Goal: Transaction & Acquisition: Purchase product/service

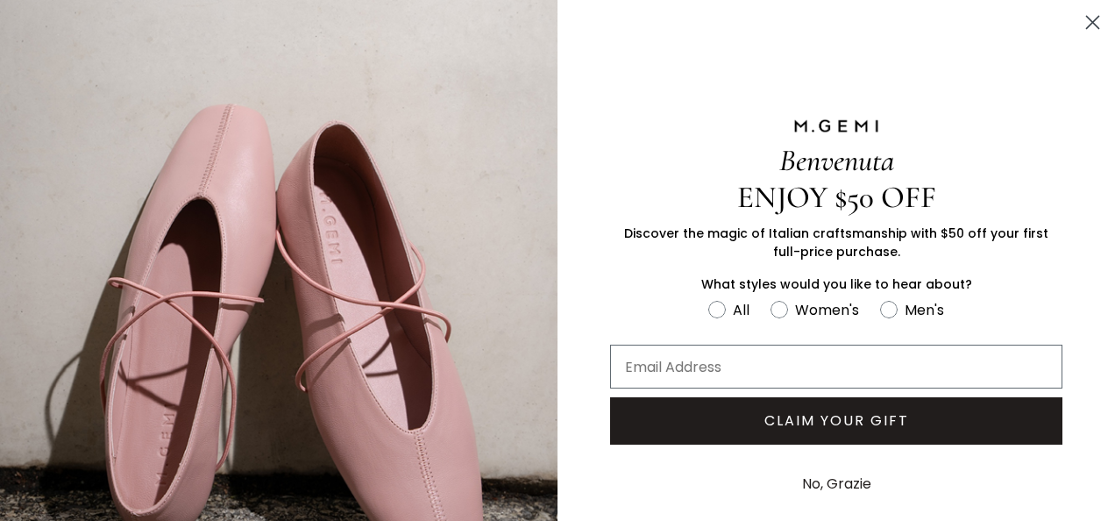
click at [1091, 24] on circle "Close dialog" at bounding box center [1093, 22] width 29 height 29
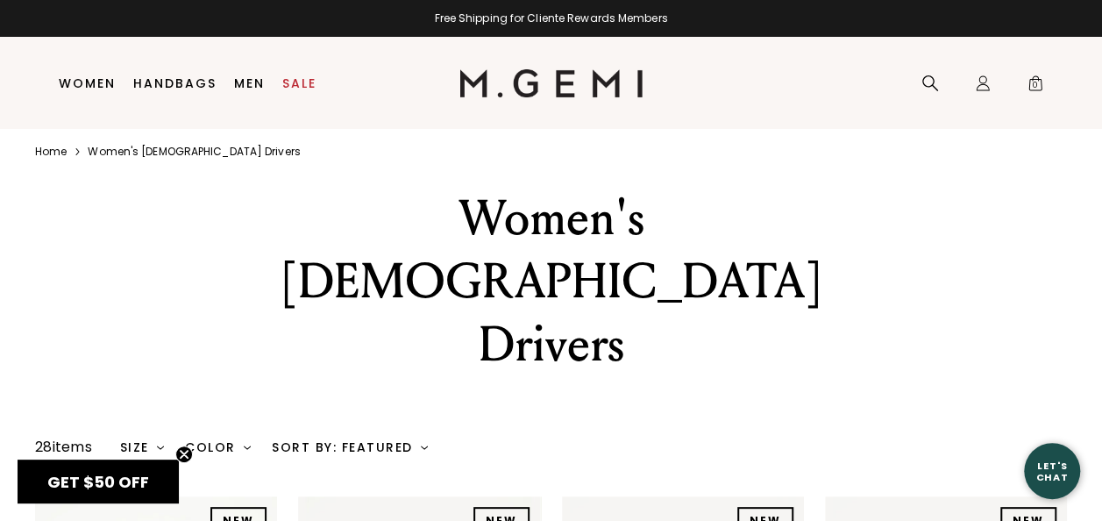
scroll to position [5, 0]
click at [43, 148] on link "Home" at bounding box center [51, 152] width 32 height 14
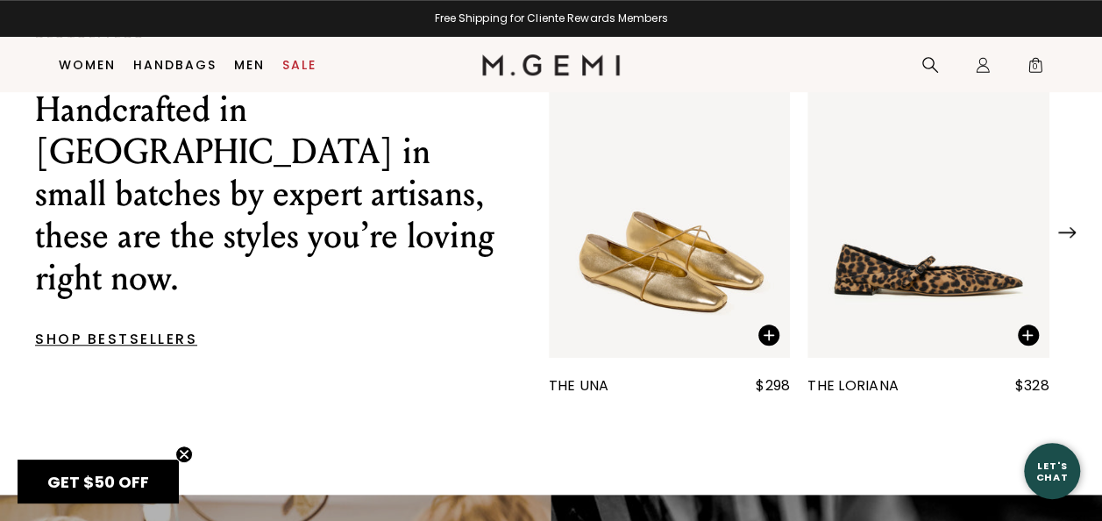
scroll to position [652, 0]
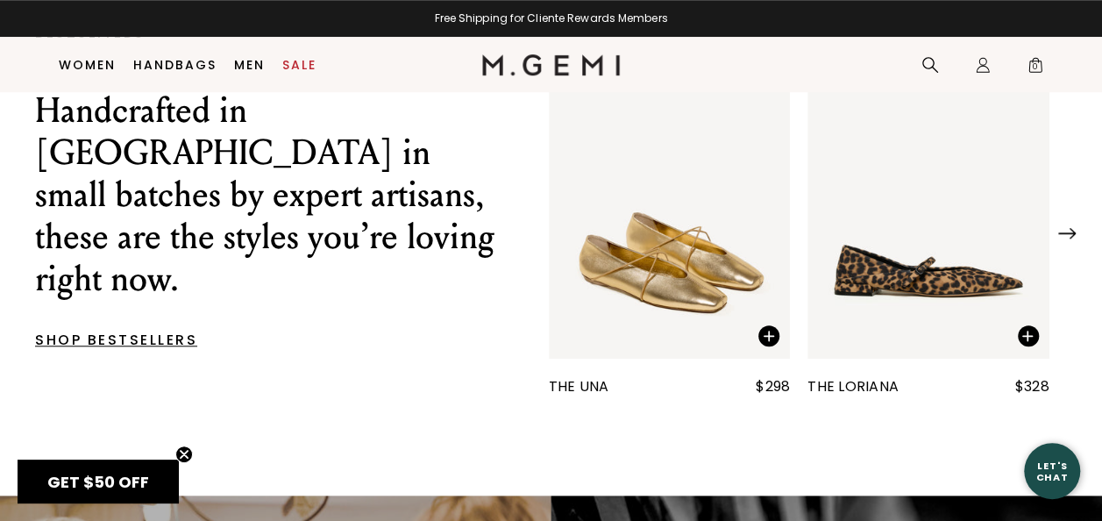
click at [874, 61] on nav "Search Icons/20x20/profile@2x Sign In Orders Rewards Refer a Friend Address Boo…" at bounding box center [836, 64] width 433 height 55
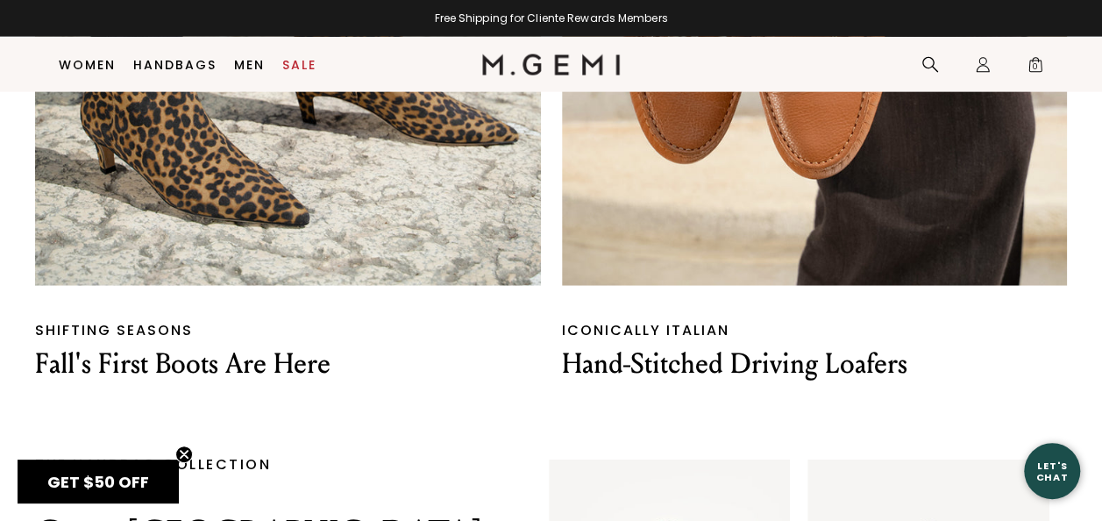
scroll to position [2085, 0]
click at [630, 372] on p "Hand-Stitched Driving Loafers" at bounding box center [815, 363] width 506 height 37
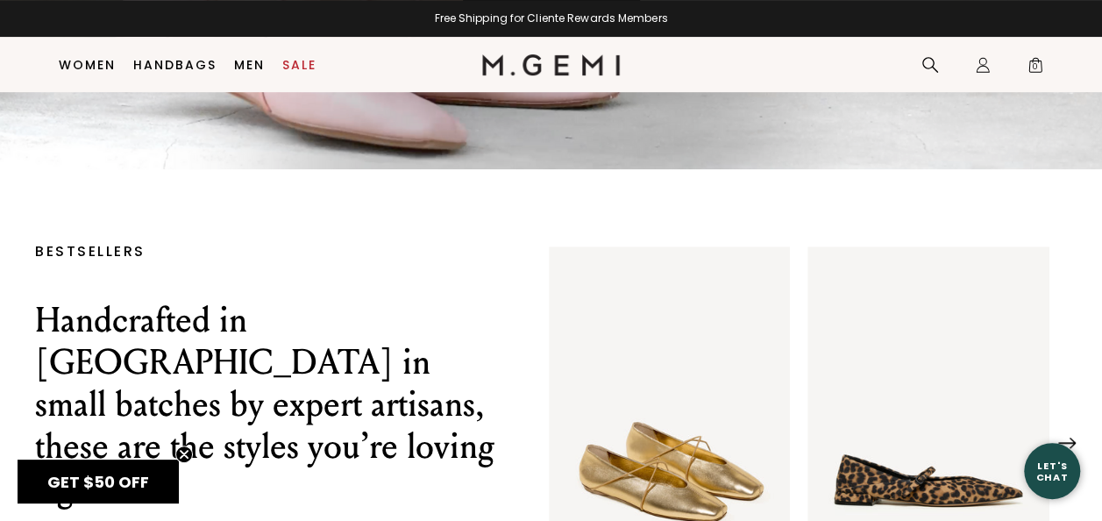
scroll to position [0, 0]
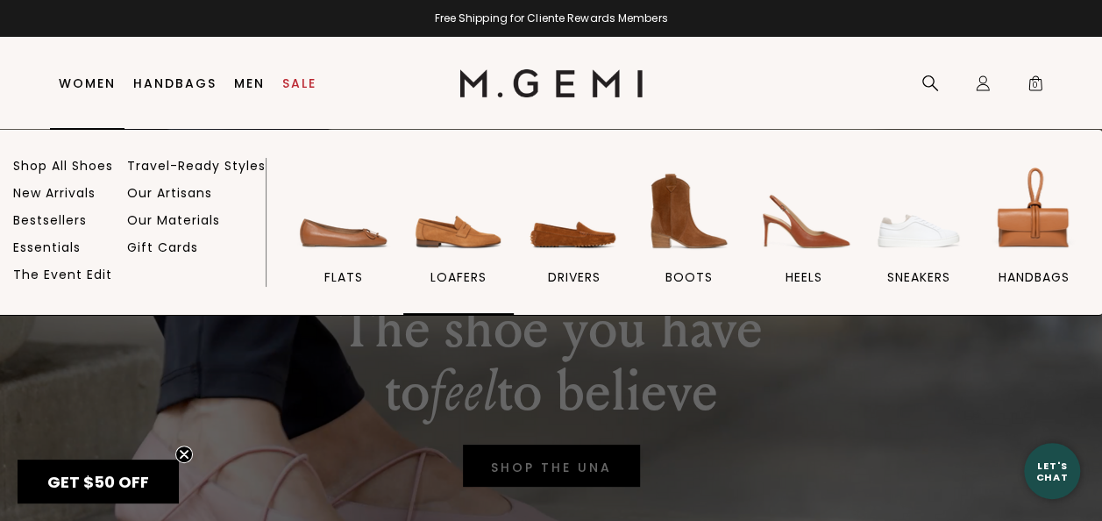
click at [460, 253] on img at bounding box center [459, 211] width 98 height 98
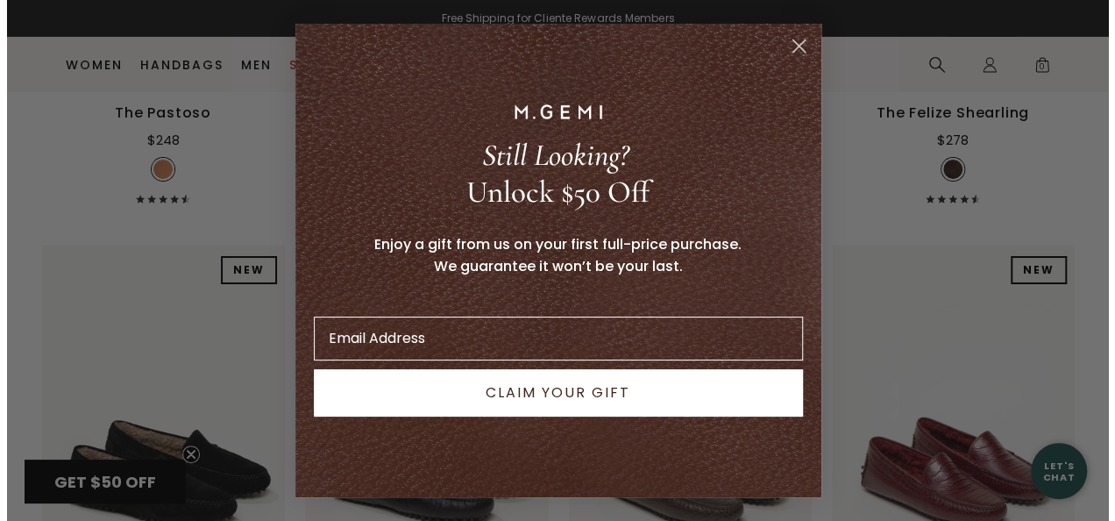
scroll to position [3164, 0]
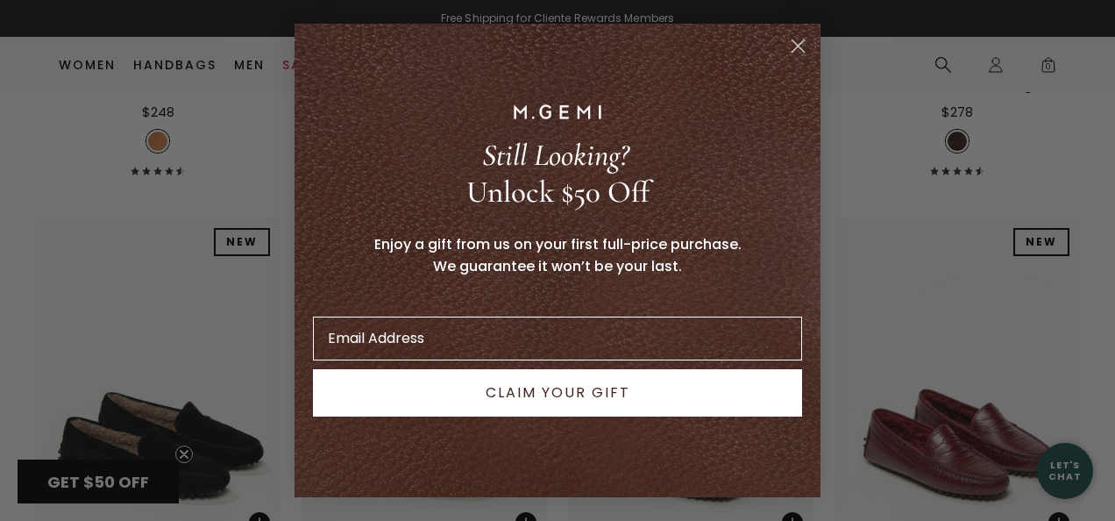
click at [793, 50] on icon "Close dialog" at bounding box center [799, 46] width 12 height 12
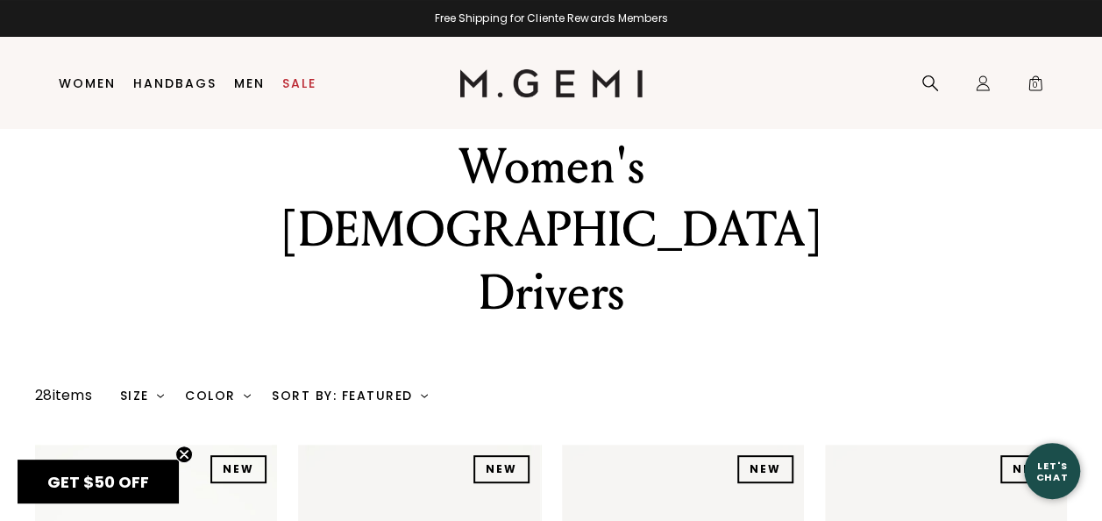
scroll to position [0, 0]
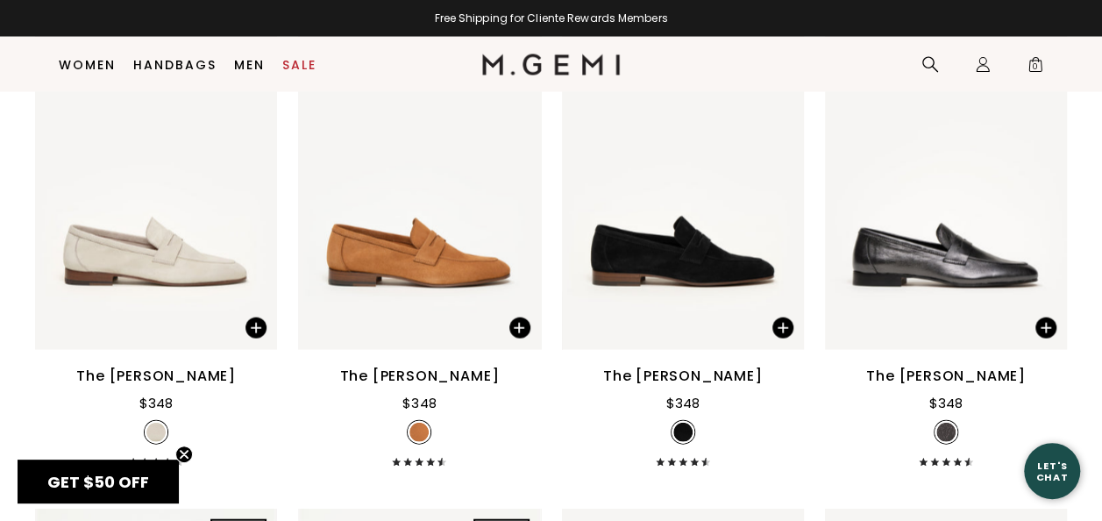
scroll to position [1794, 0]
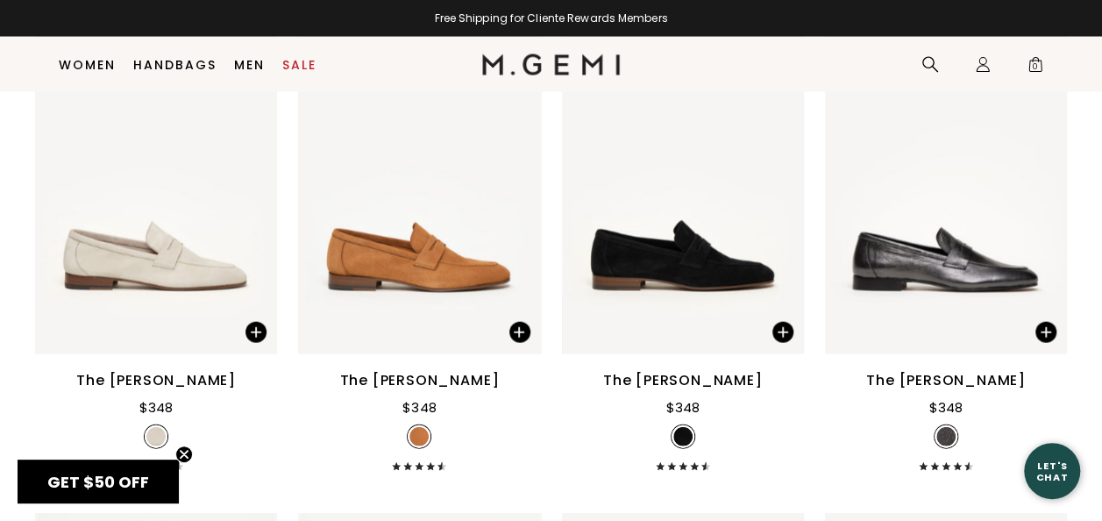
click at [460, 253] on img at bounding box center [419, 193] width 242 height 323
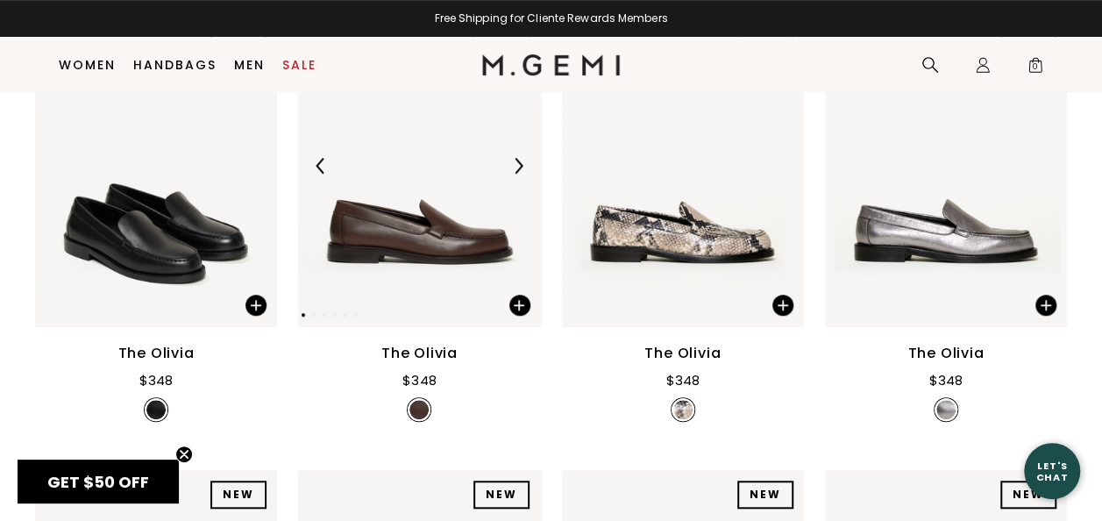
scroll to position [392, 0]
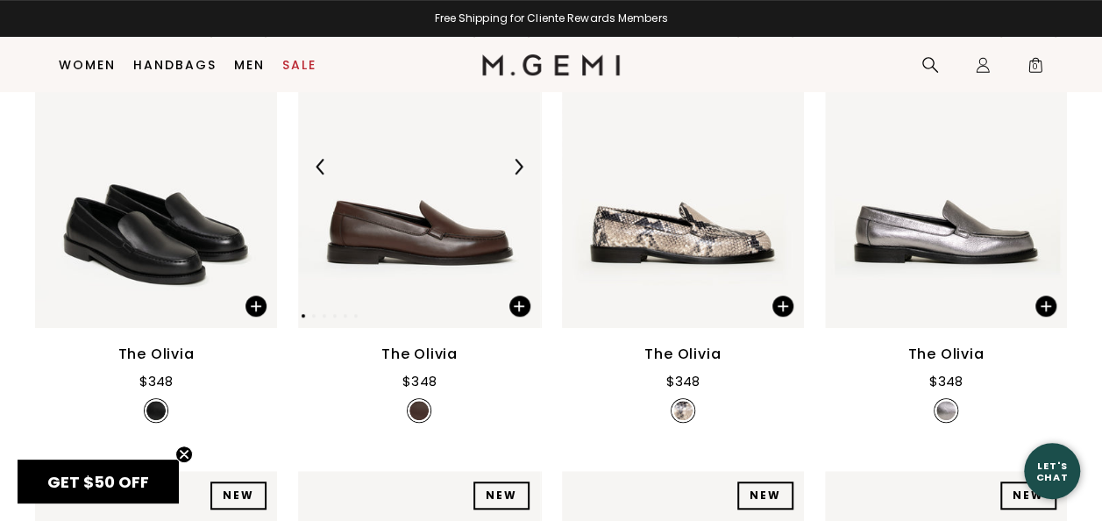
click at [433, 244] on img at bounding box center [419, 166] width 242 height 323
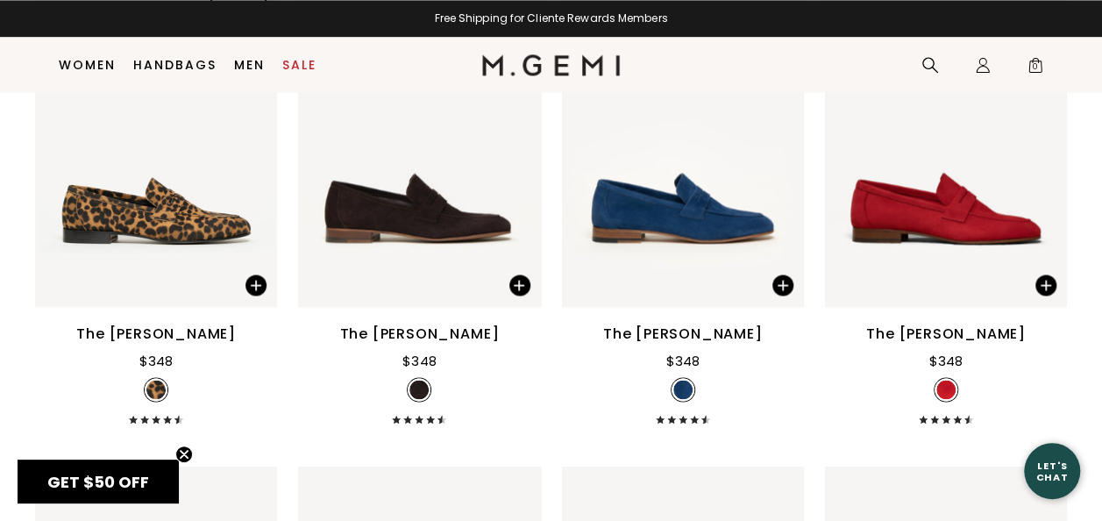
scroll to position [1359, 0]
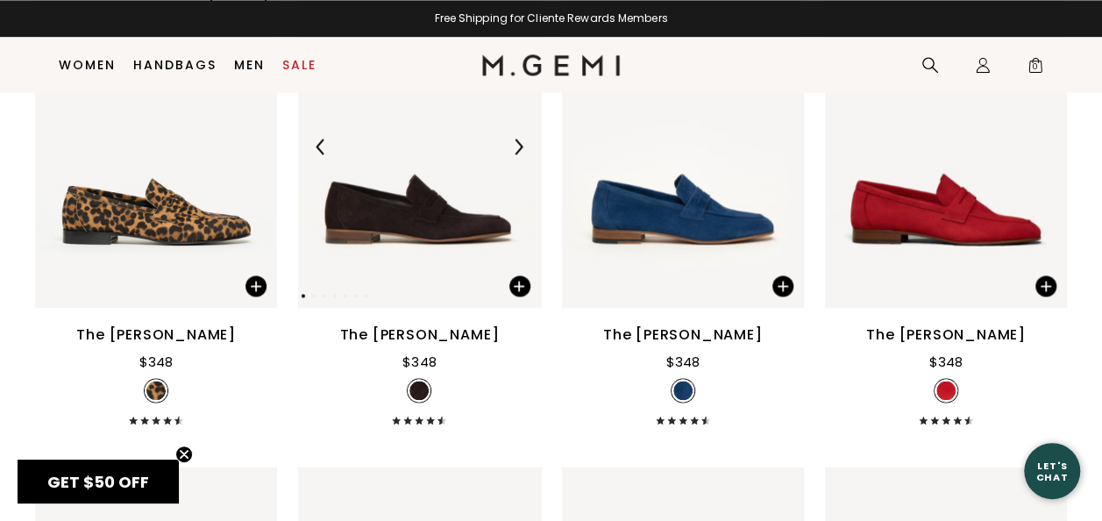
click at [389, 188] on img at bounding box center [419, 146] width 242 height 323
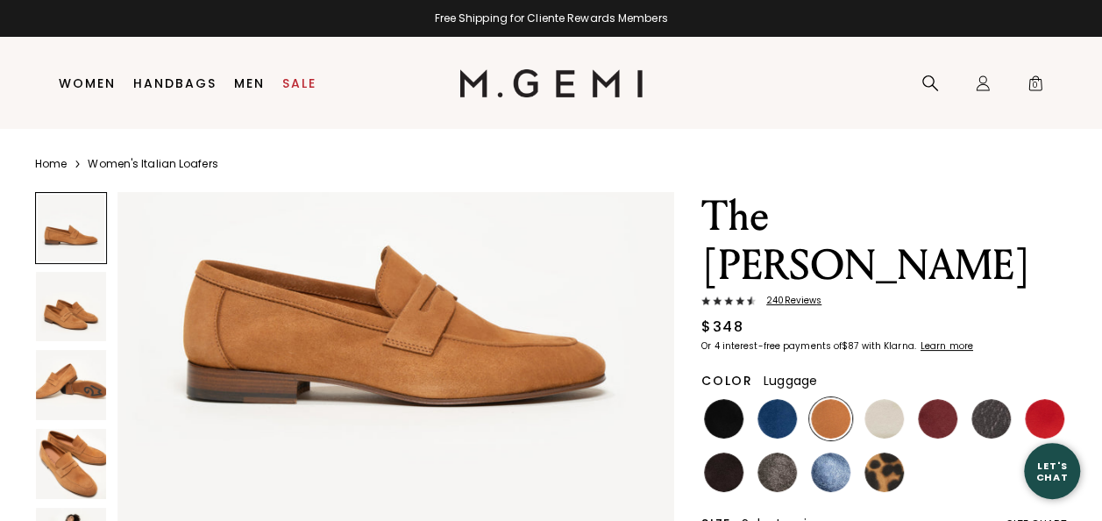
scroll to position [189, 0]
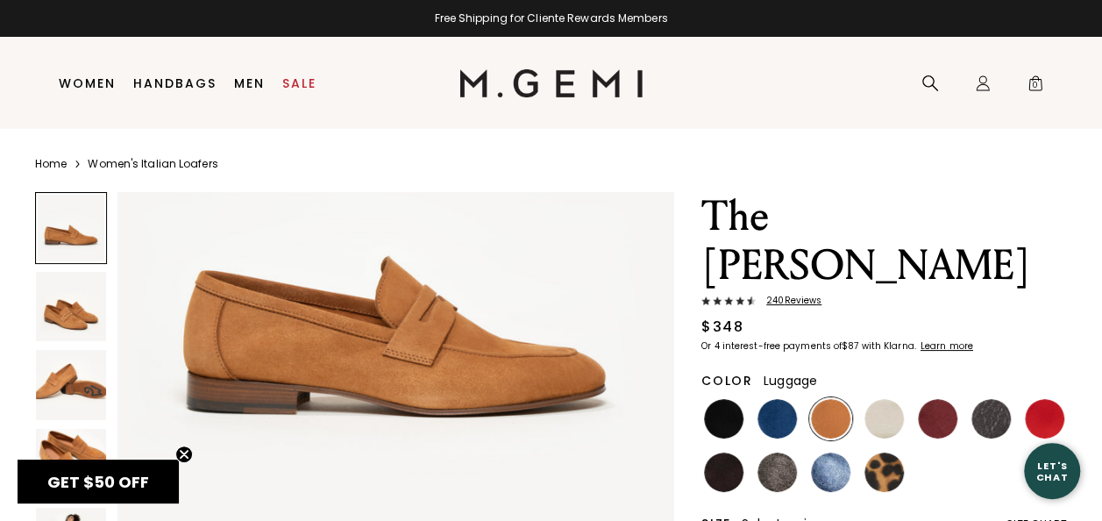
click at [54, 314] on img at bounding box center [71, 307] width 70 height 70
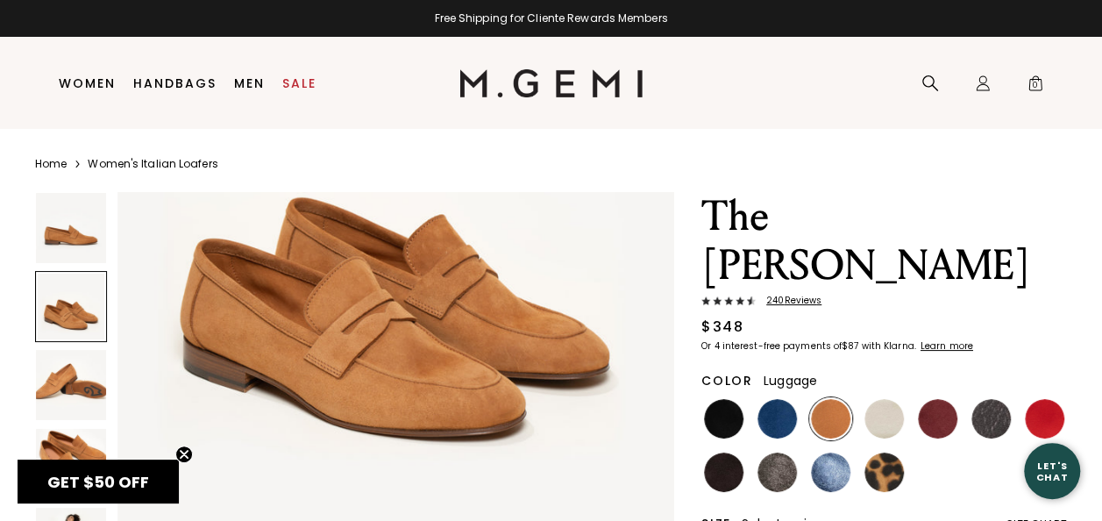
scroll to position [791, 0]
click at [62, 389] on img at bounding box center [71, 385] width 70 height 70
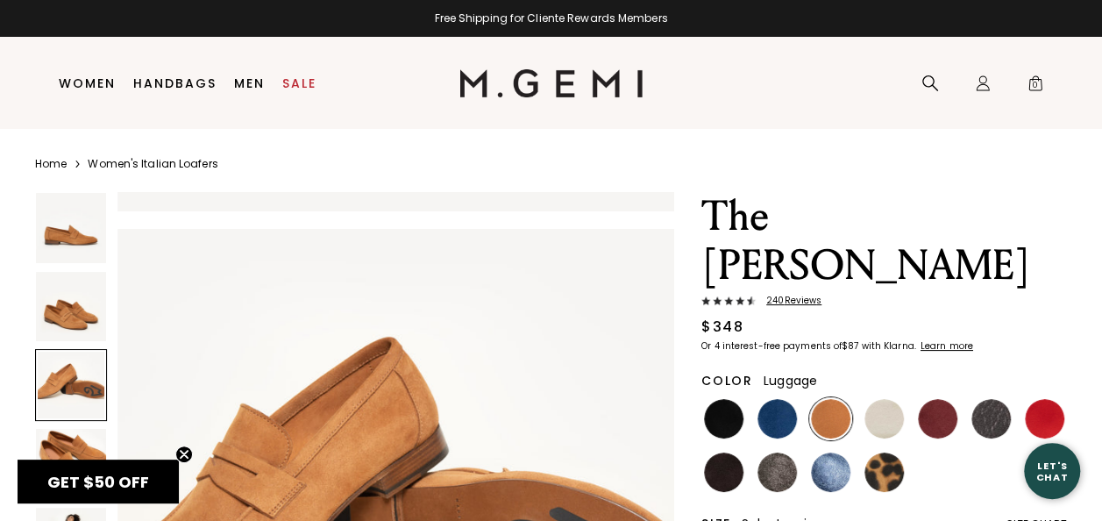
scroll to position [1122, 0]
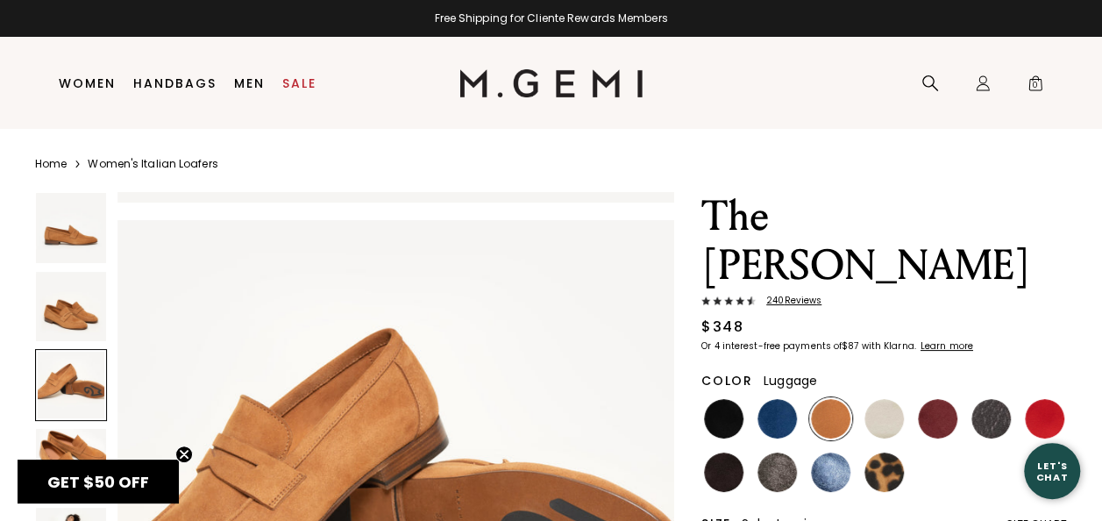
click at [57, 447] on img at bounding box center [71, 464] width 70 height 70
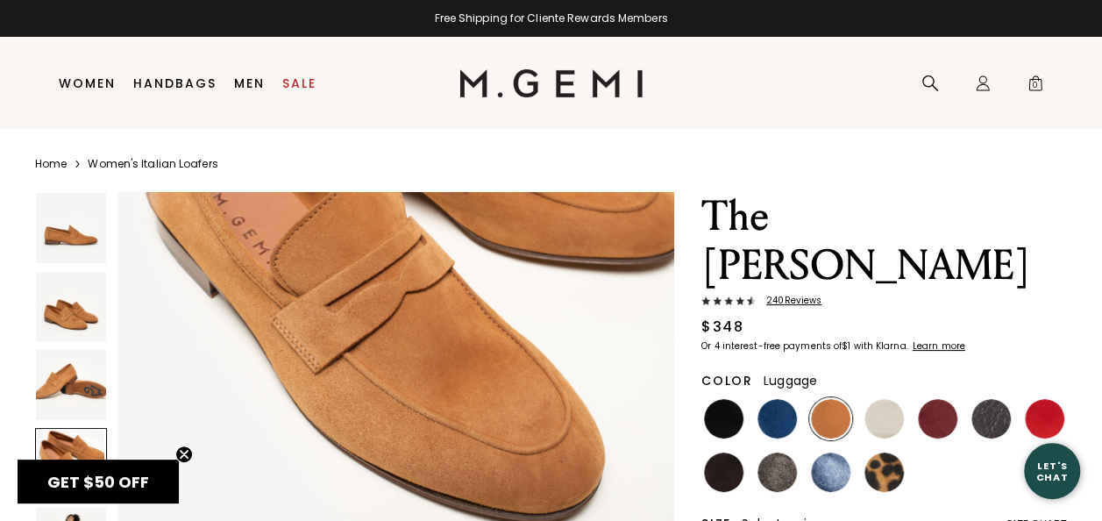
scroll to position [1934, 0]
click at [938, 399] on img at bounding box center [937, 418] width 39 height 39
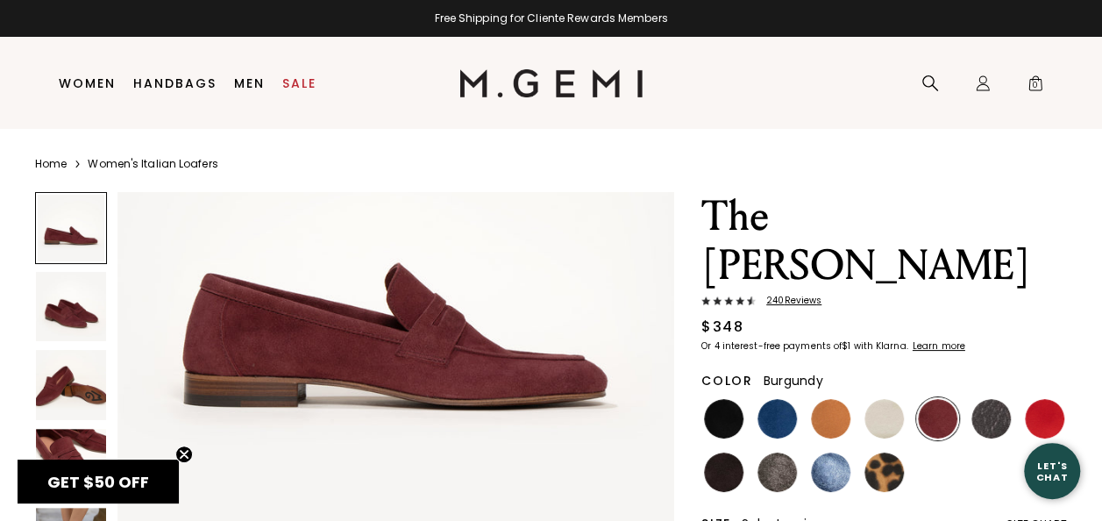
scroll to position [195, 0]
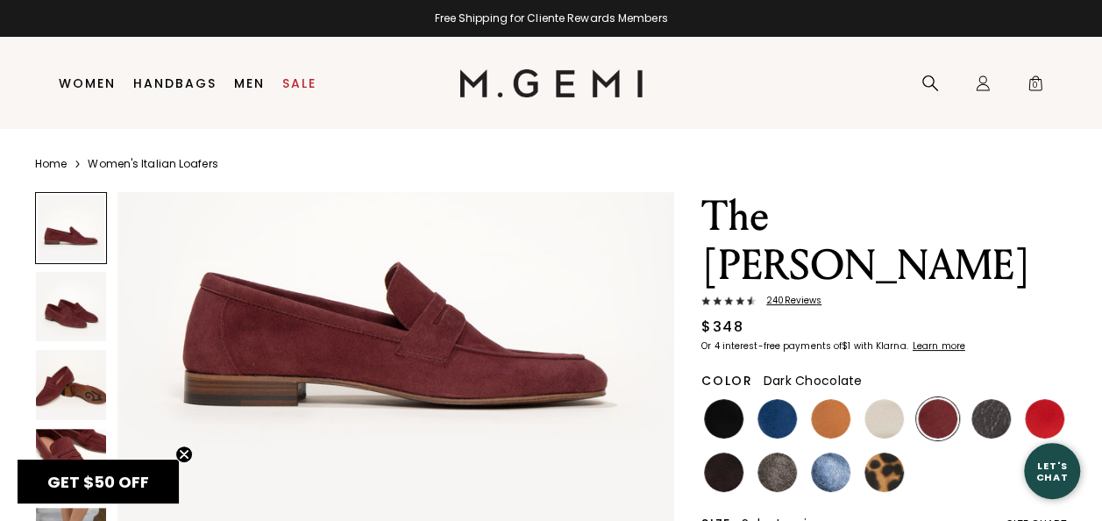
click at [717, 452] on img at bounding box center [723, 471] width 39 height 39
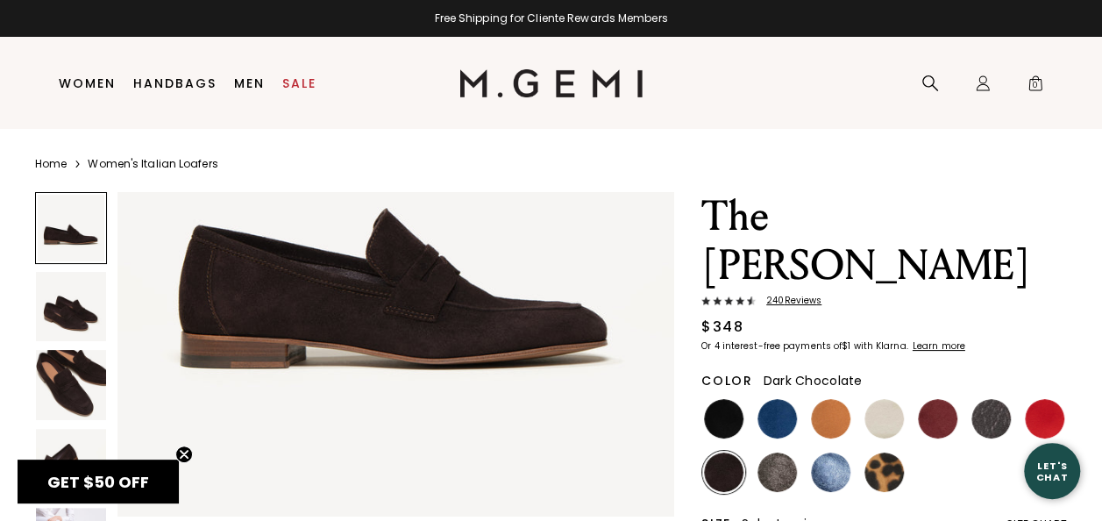
scroll to position [233, 0]
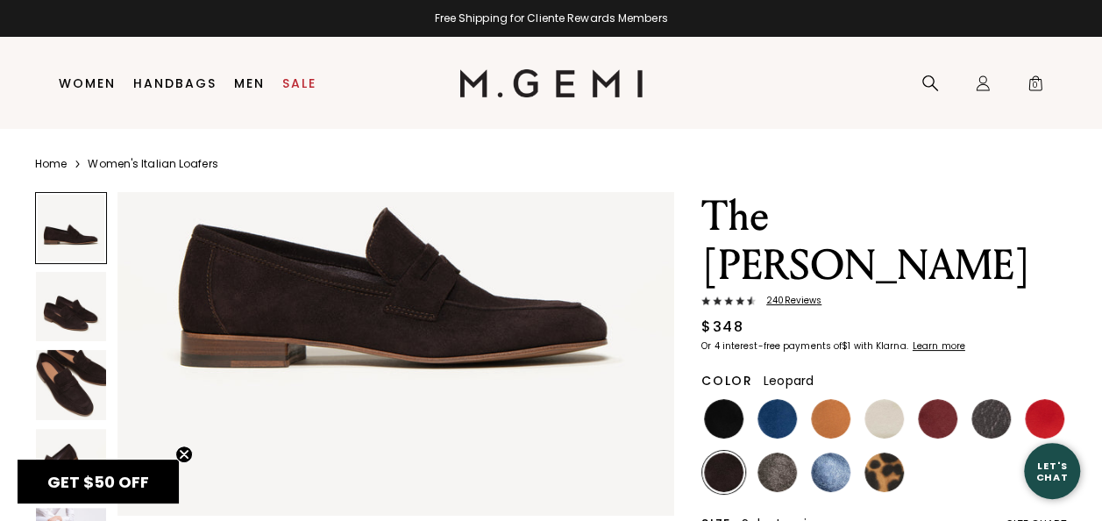
click at [887, 452] on img at bounding box center [884, 471] width 39 height 39
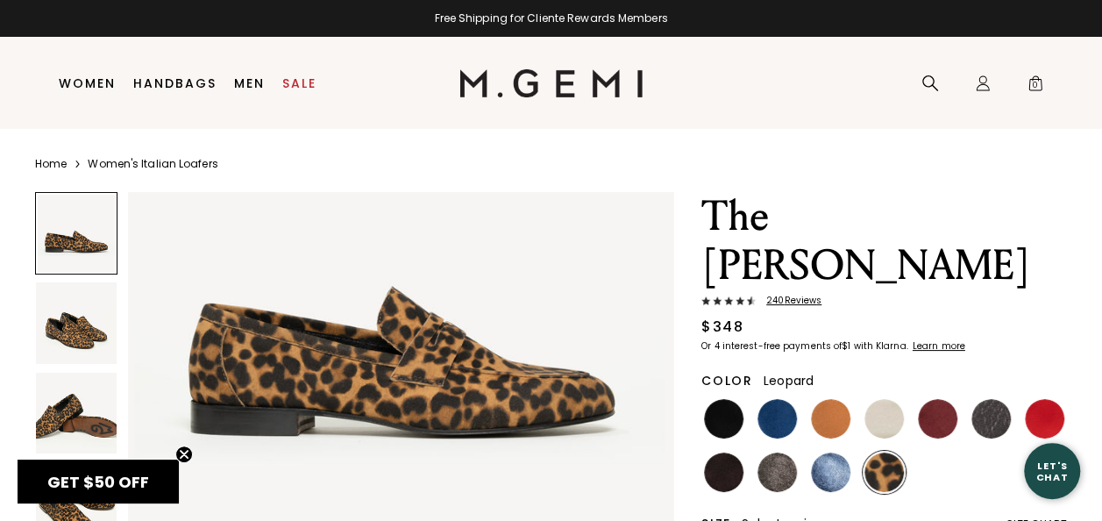
scroll to position [158, 0]
click at [830, 399] on img at bounding box center [830, 418] width 39 height 39
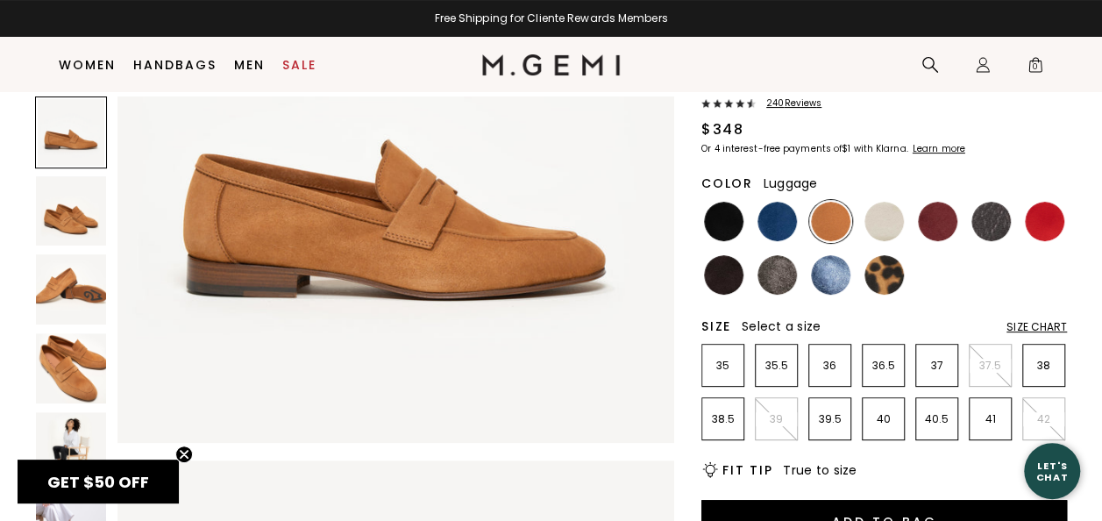
scroll to position [160, 0]
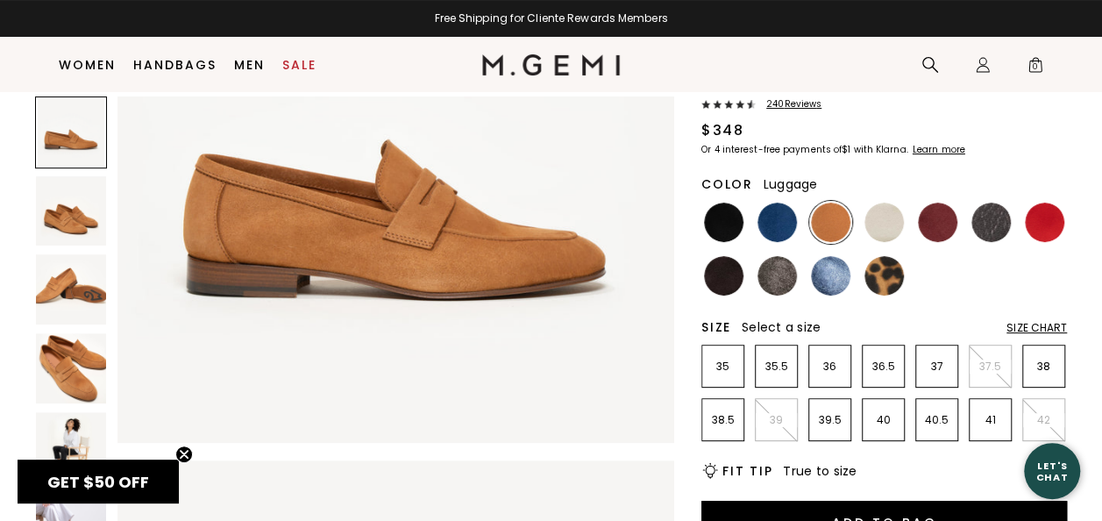
click at [1042, 321] on div "Size Chart" at bounding box center [1037, 328] width 61 height 14
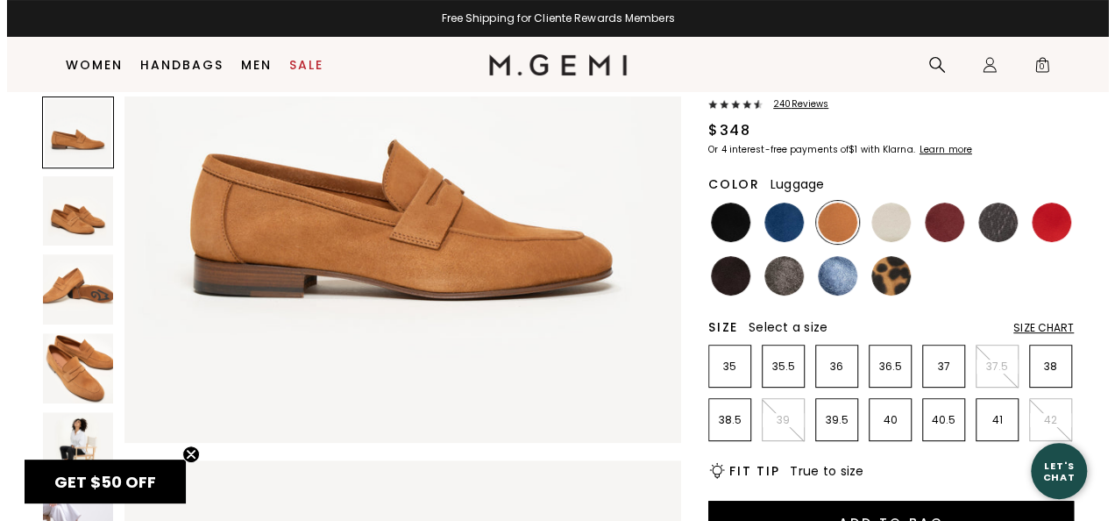
scroll to position [0, 0]
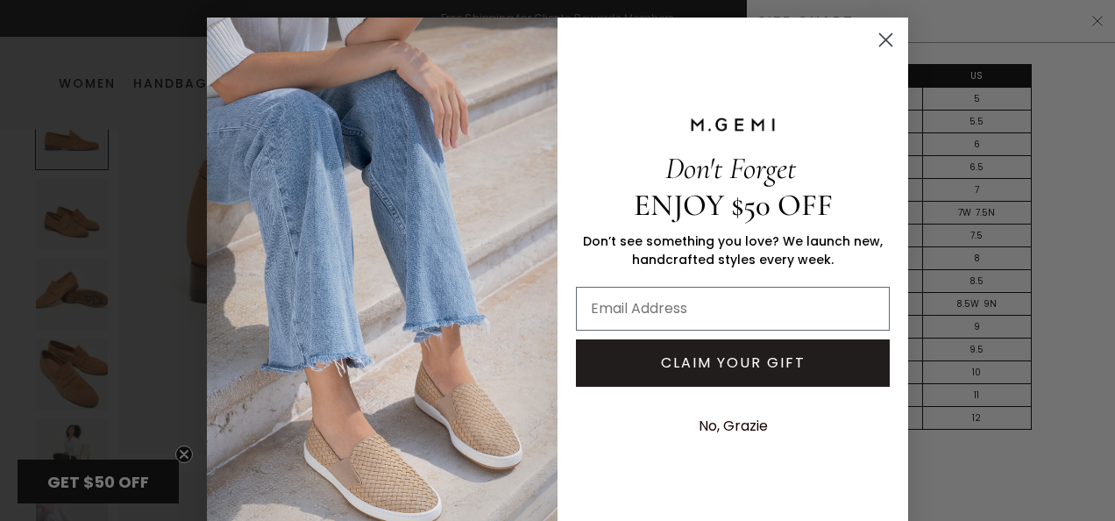
click at [880, 45] on icon "Close dialog" at bounding box center [886, 40] width 12 height 12
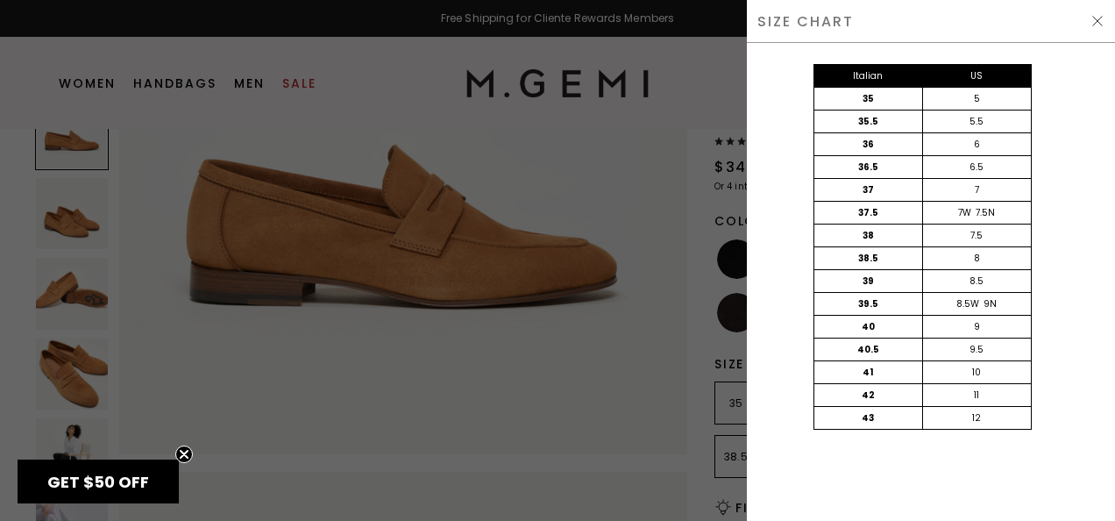
click at [1094, 26] on img at bounding box center [1098, 21] width 14 height 14
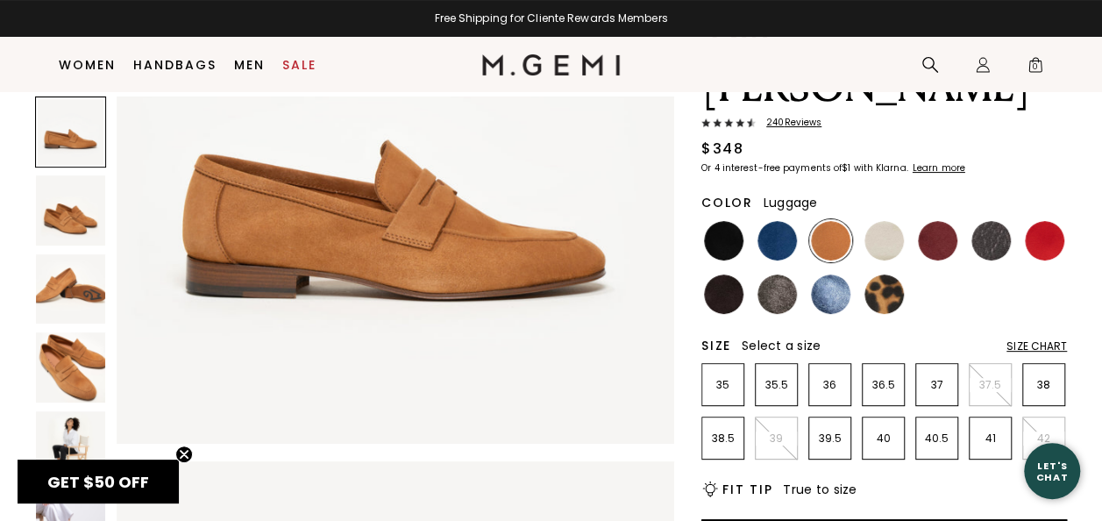
scroll to position [123, 0]
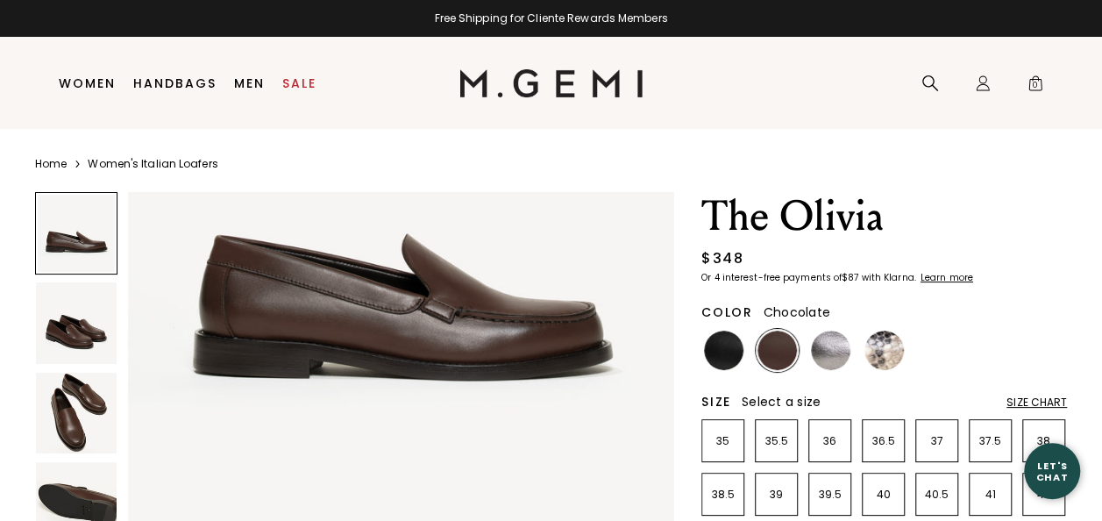
click at [86, 417] on img at bounding box center [76, 413] width 81 height 81
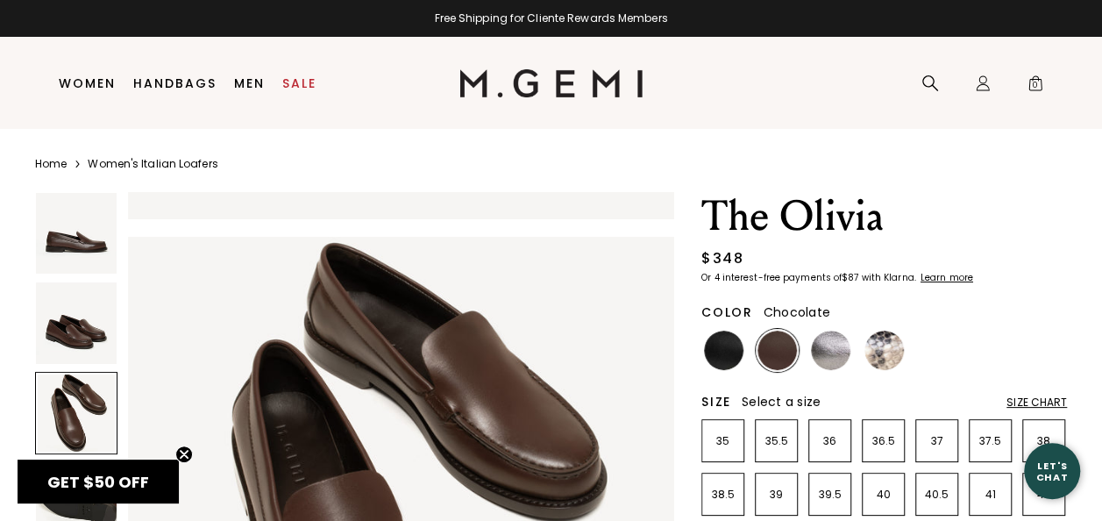
scroll to position [1100, 0]
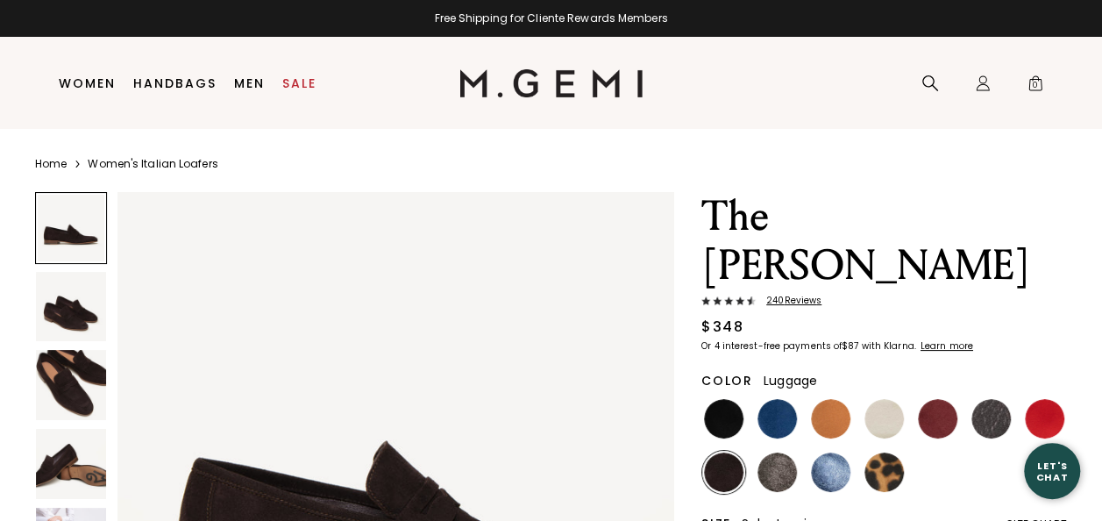
click at [828, 399] on img at bounding box center [830, 418] width 39 height 39
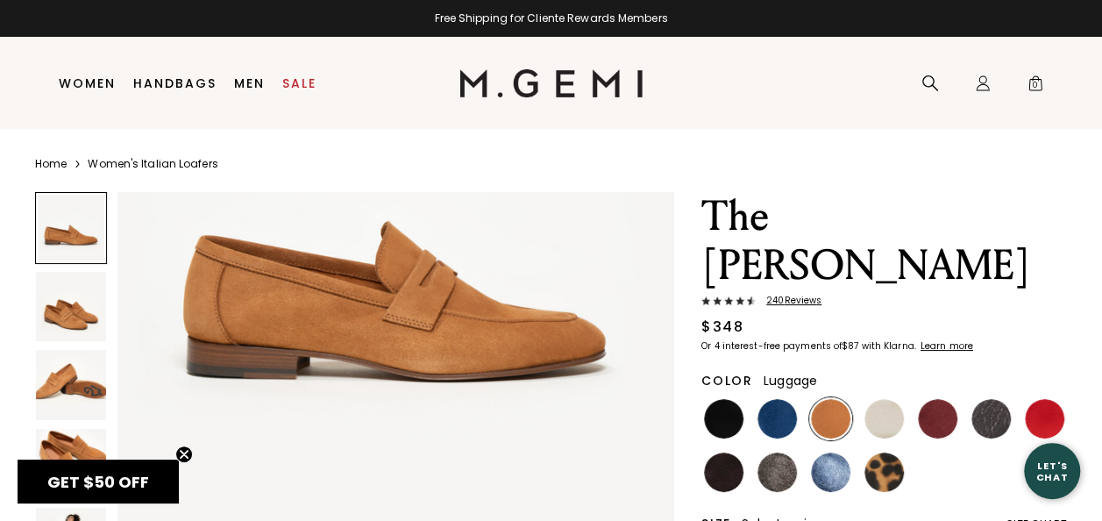
scroll to position [184, 0]
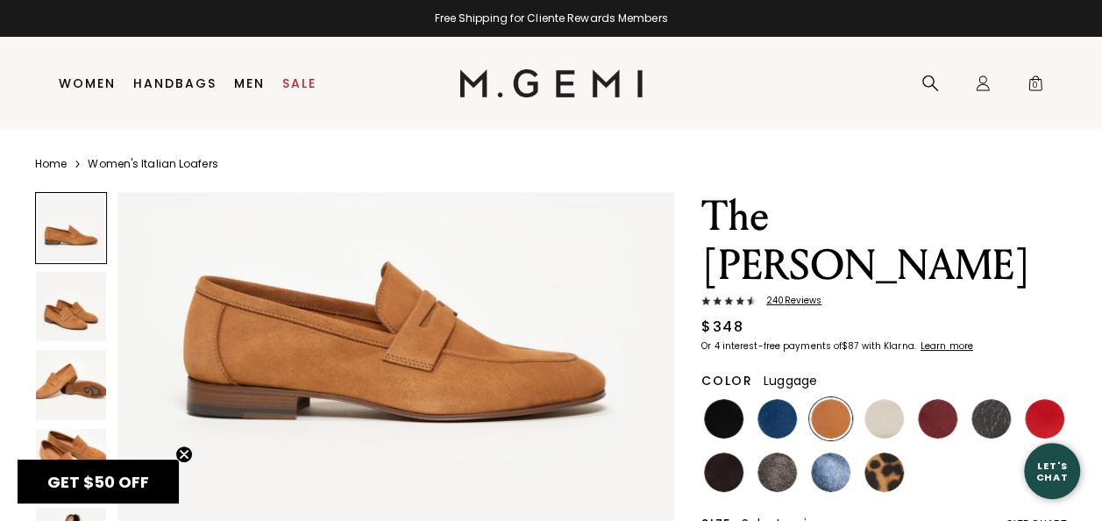
click at [75, 324] on img at bounding box center [71, 307] width 70 height 70
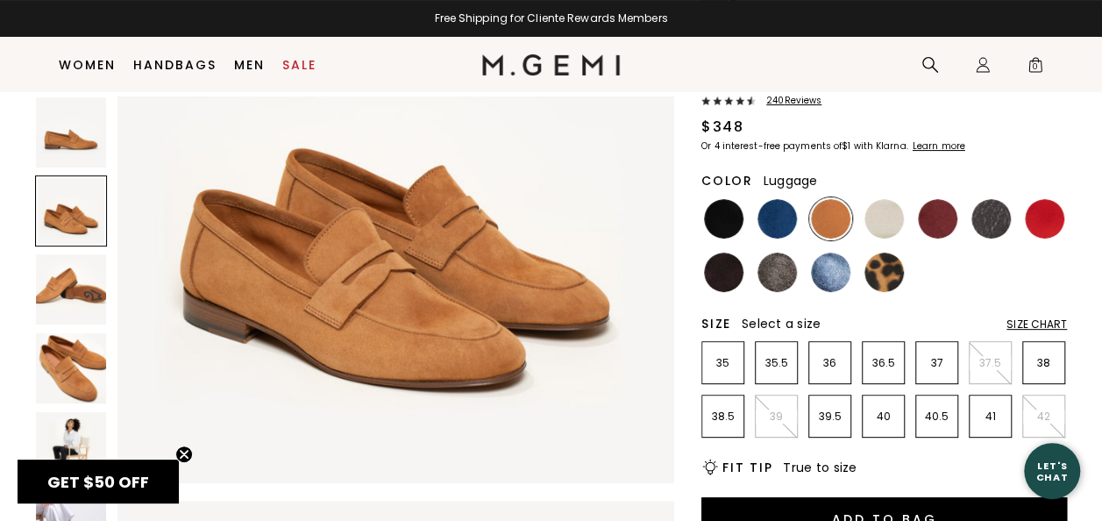
scroll to position [746, 0]
click at [830, 253] on img at bounding box center [830, 272] width 39 height 39
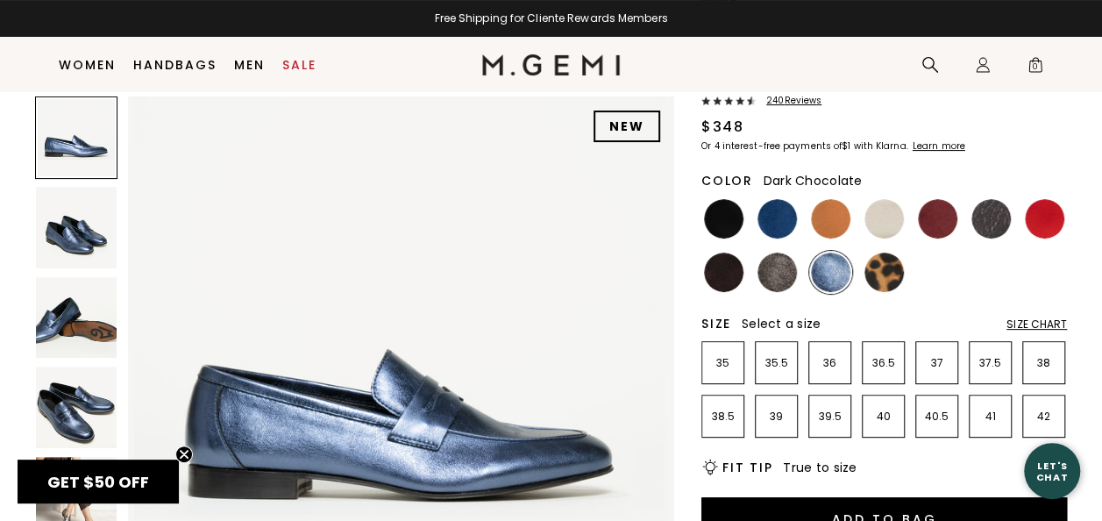
click at [722, 253] on img at bounding box center [723, 272] width 39 height 39
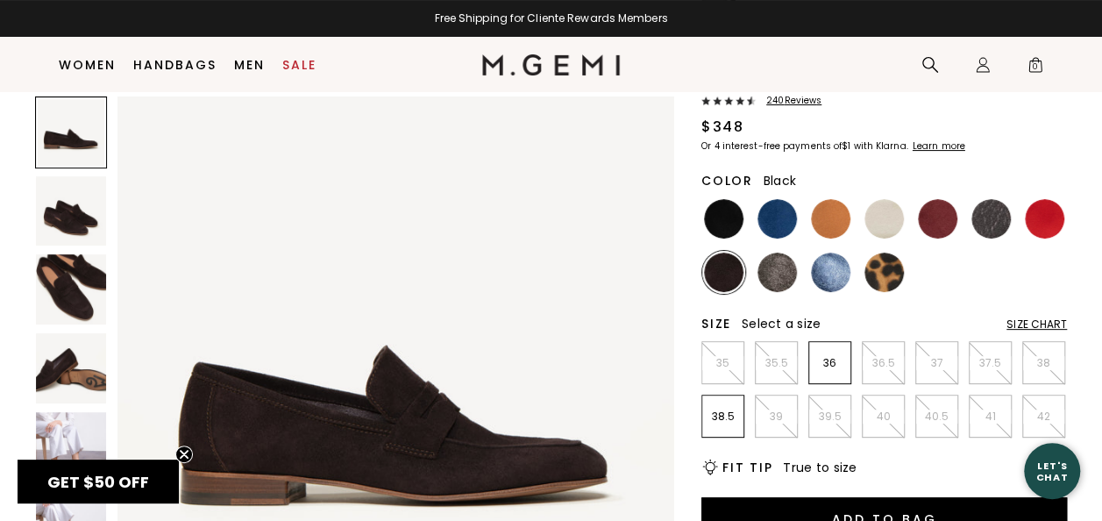
click at [710, 199] on img at bounding box center [723, 218] width 39 height 39
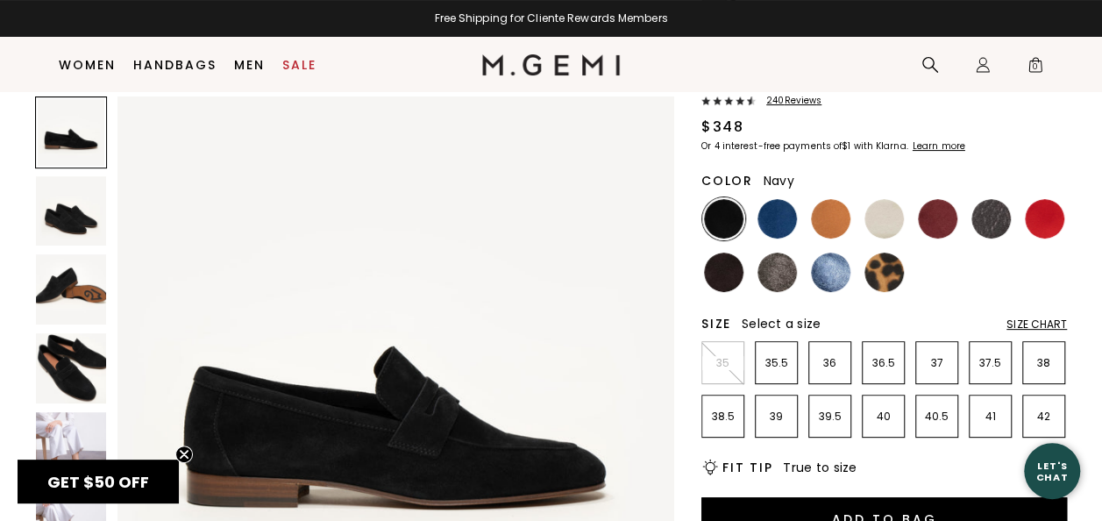
click at [770, 199] on img at bounding box center [777, 218] width 39 height 39
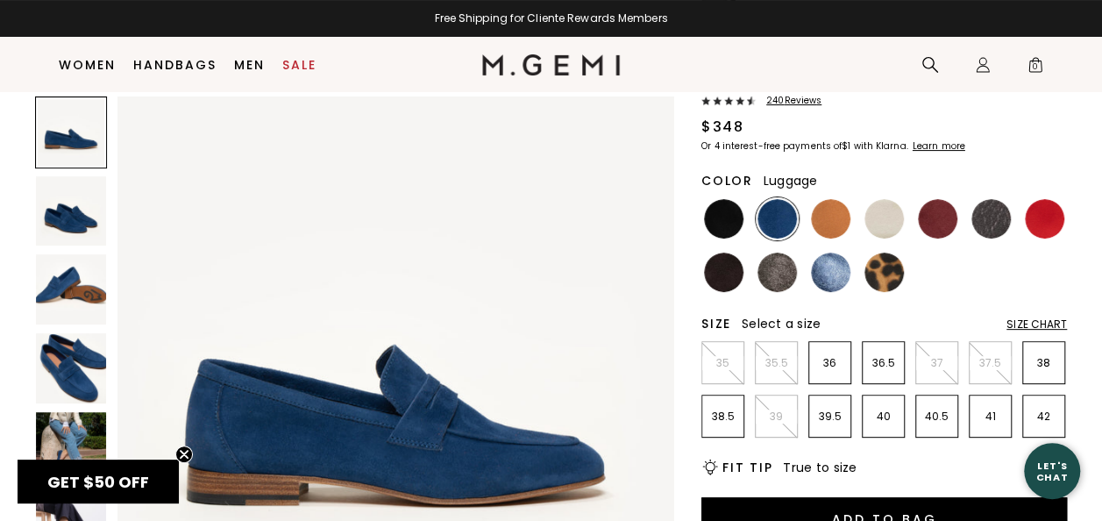
click at [838, 199] on img at bounding box center [830, 218] width 39 height 39
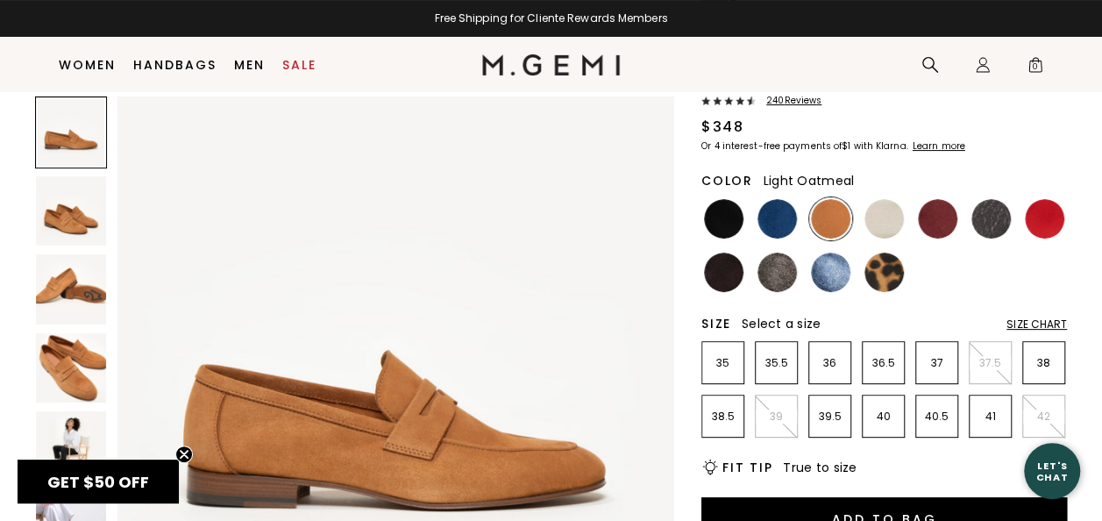
click at [889, 199] on img at bounding box center [884, 218] width 39 height 39
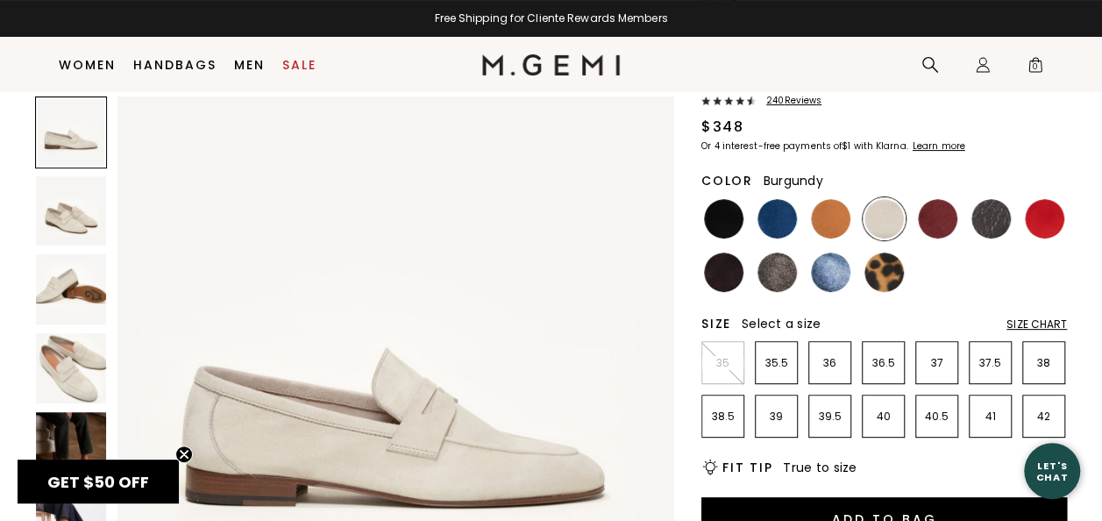
click at [944, 199] on img at bounding box center [937, 218] width 39 height 39
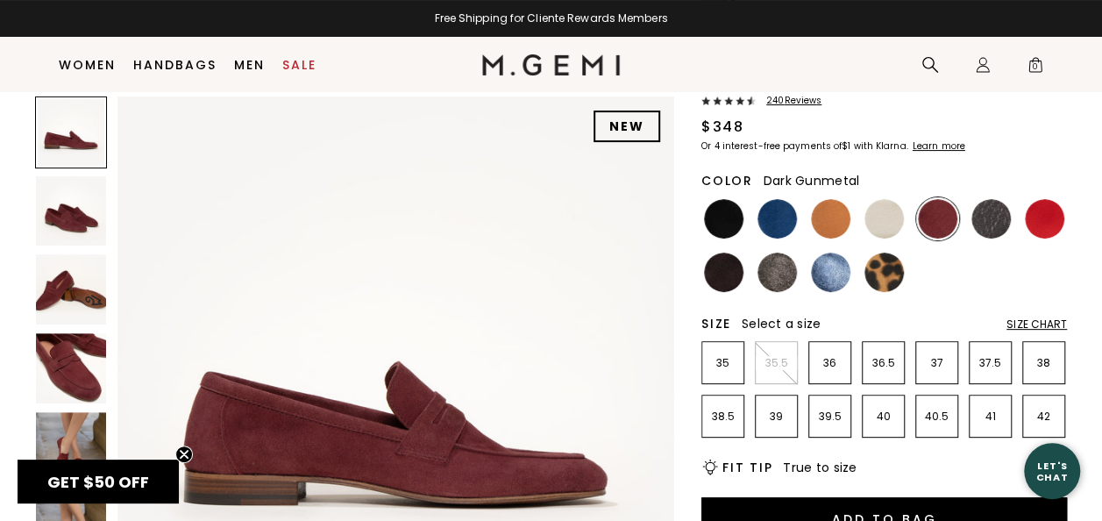
click at [1005, 199] on img at bounding box center [991, 218] width 39 height 39
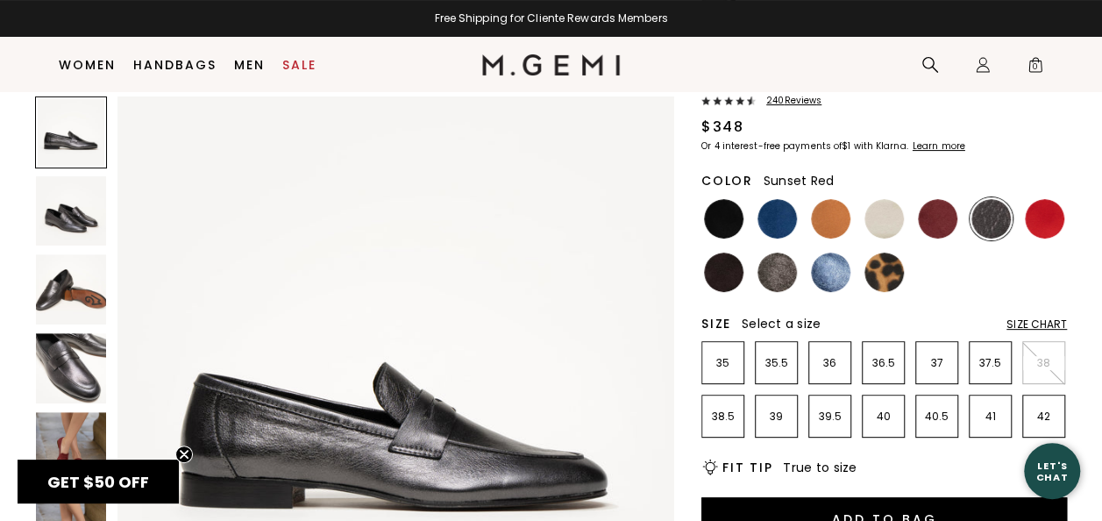
click at [1034, 199] on img at bounding box center [1044, 218] width 39 height 39
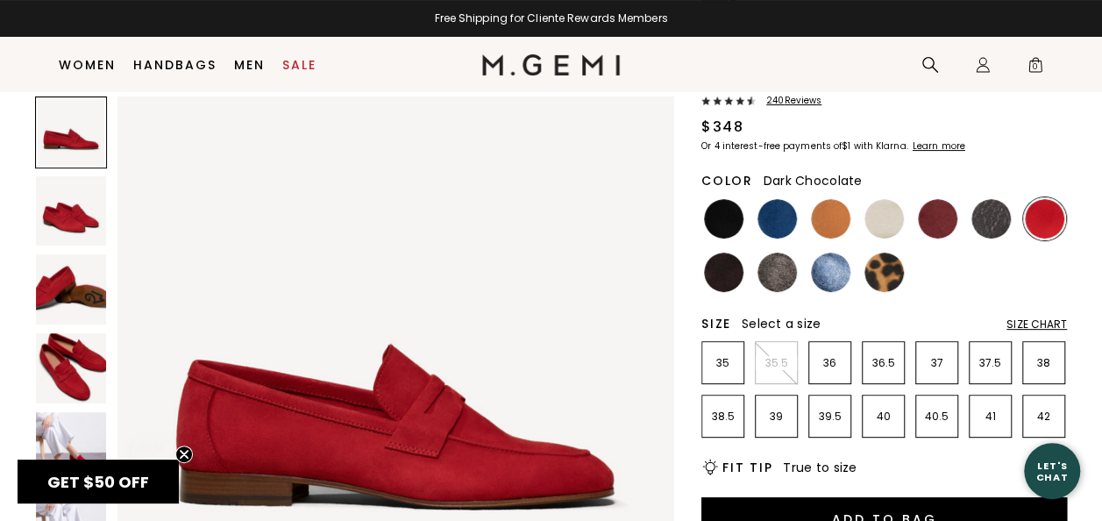
click at [733, 253] on img at bounding box center [723, 272] width 39 height 39
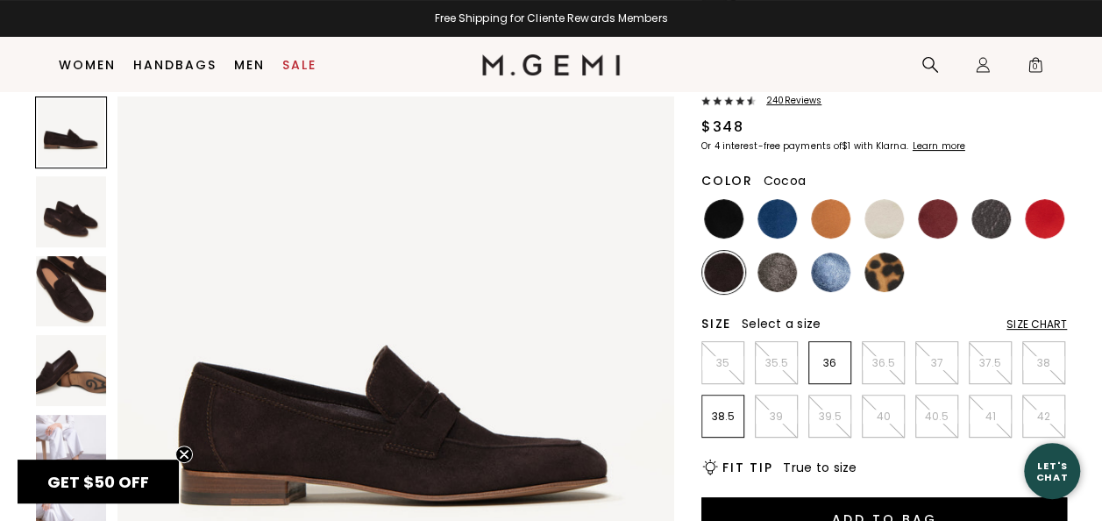
click at [764, 253] on img at bounding box center [777, 272] width 39 height 39
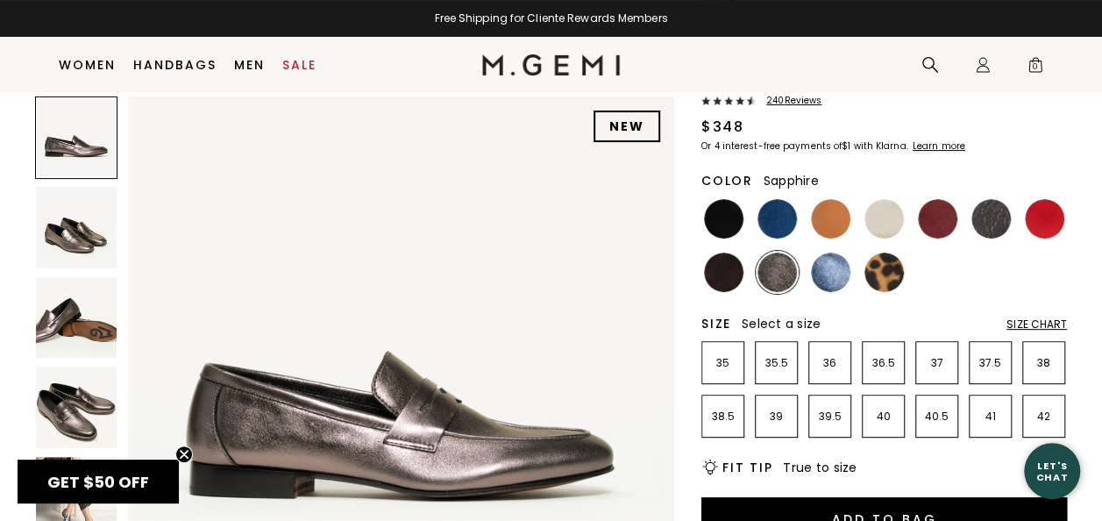
click at [816, 253] on img at bounding box center [830, 272] width 39 height 39
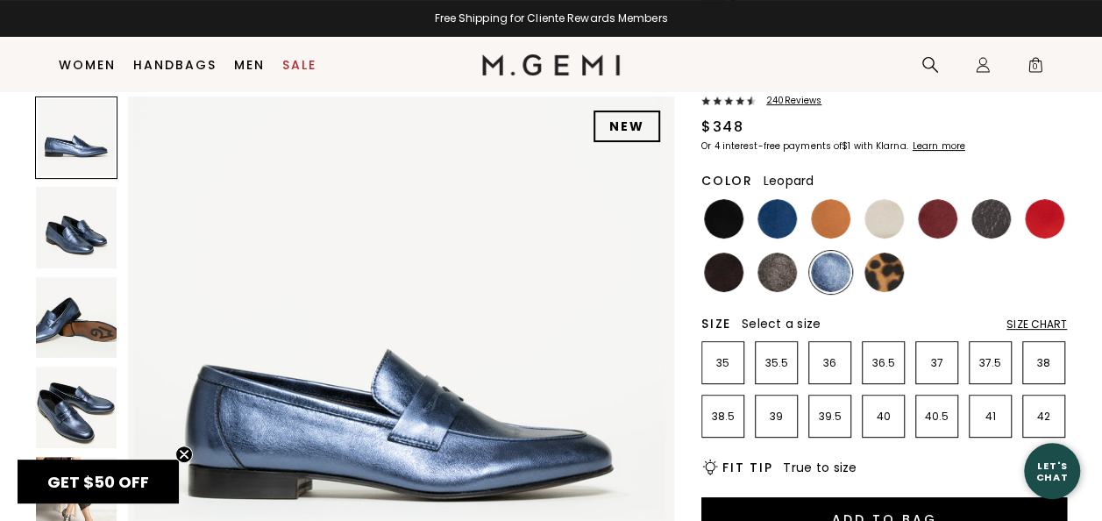
click at [891, 253] on img at bounding box center [884, 272] width 39 height 39
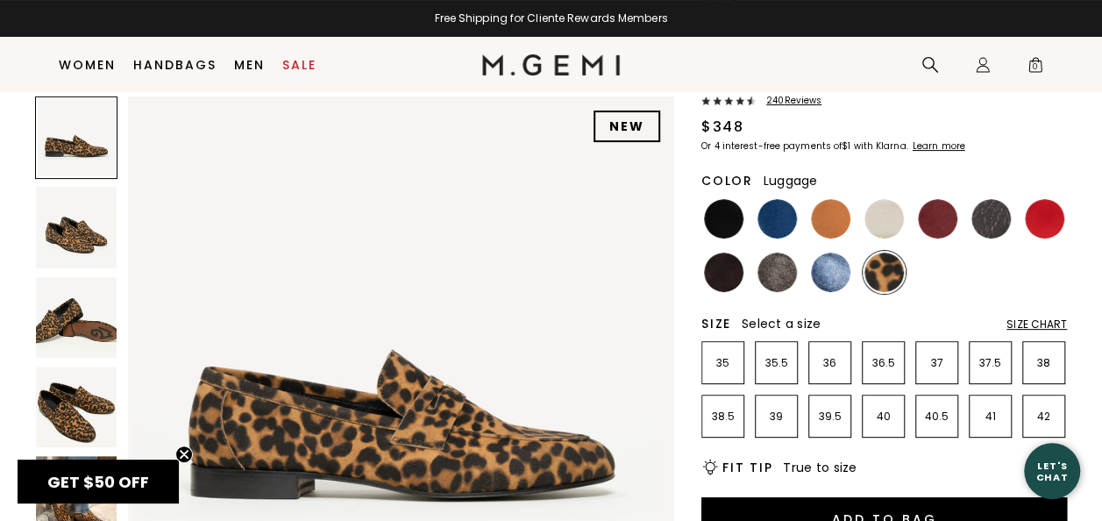
click at [822, 199] on img at bounding box center [830, 218] width 39 height 39
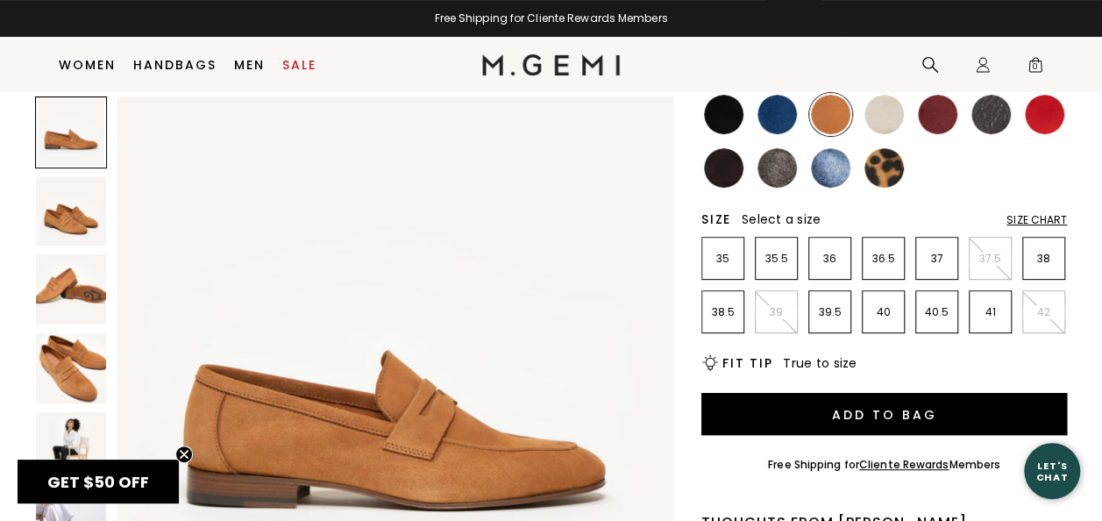
scroll to position [293, 0]
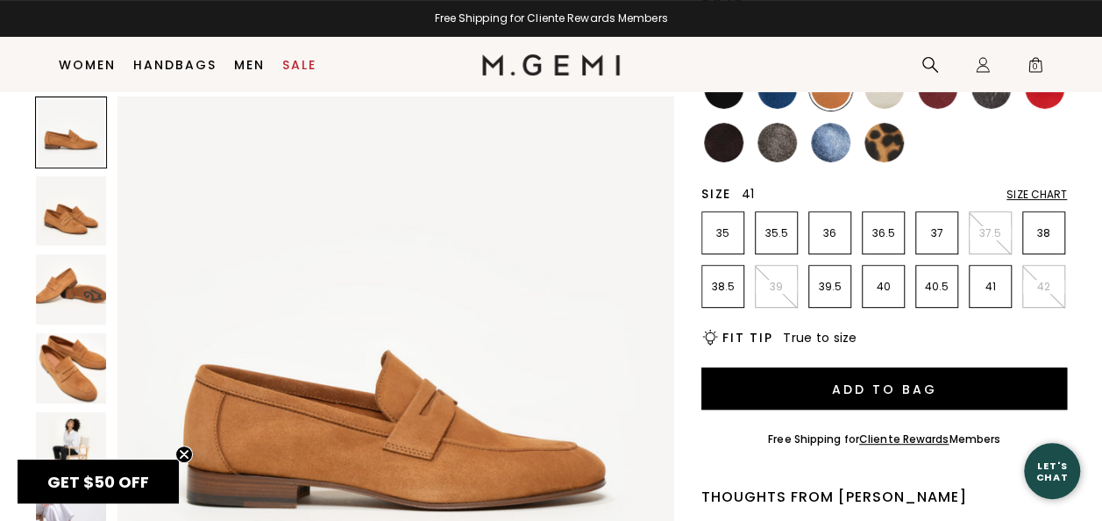
click at [991, 280] on p "41" at bounding box center [990, 287] width 41 height 14
click at [1034, 188] on div "Size Chart" at bounding box center [1037, 195] width 61 height 14
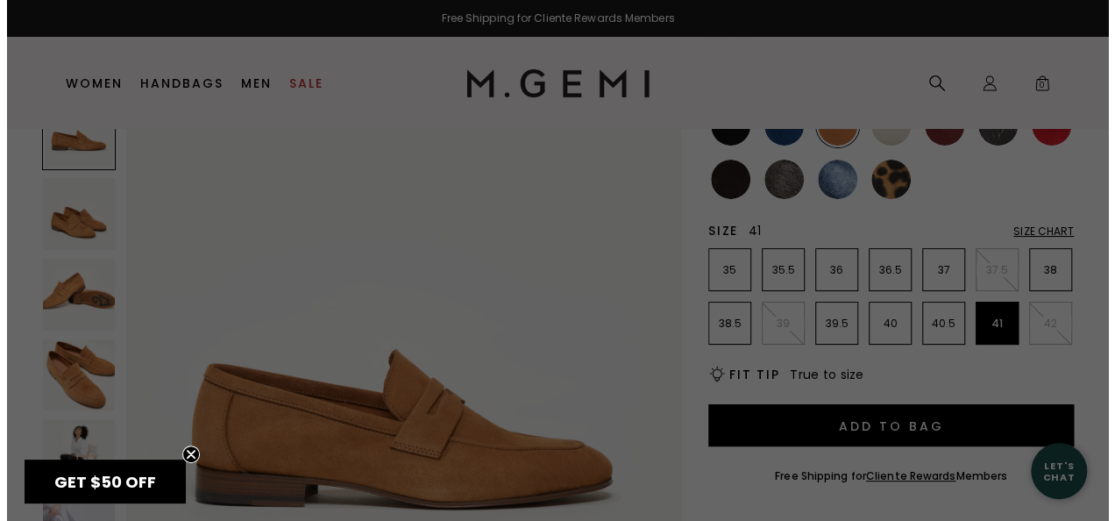
scroll to position [0, 0]
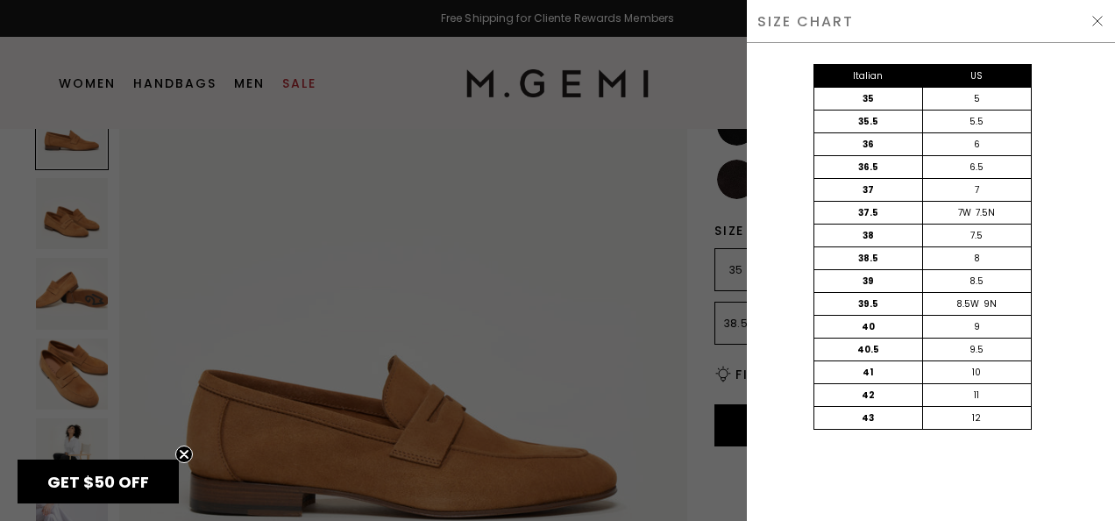
click at [700, 441] on div at bounding box center [557, 260] width 1115 height 521
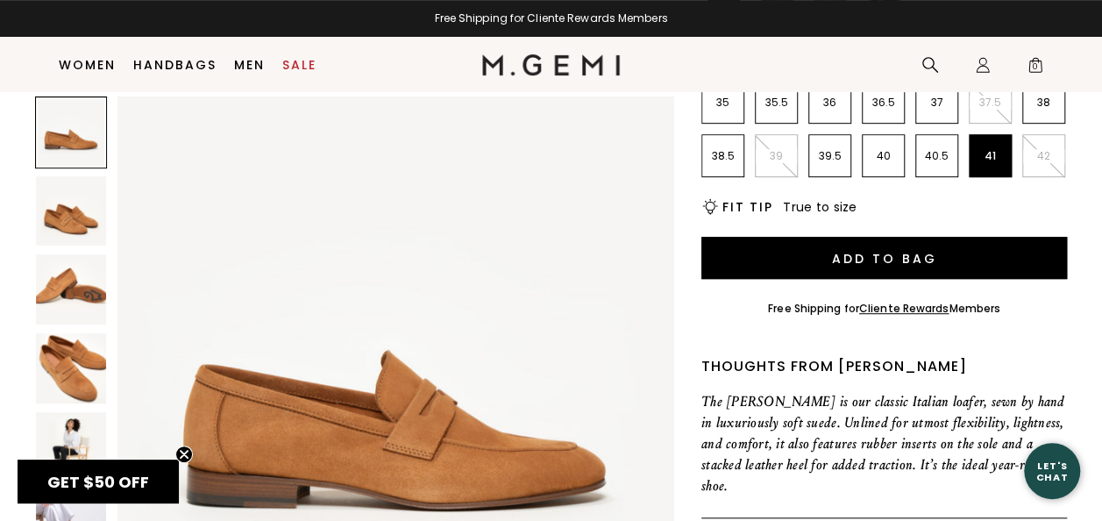
scroll to position [423, 0]
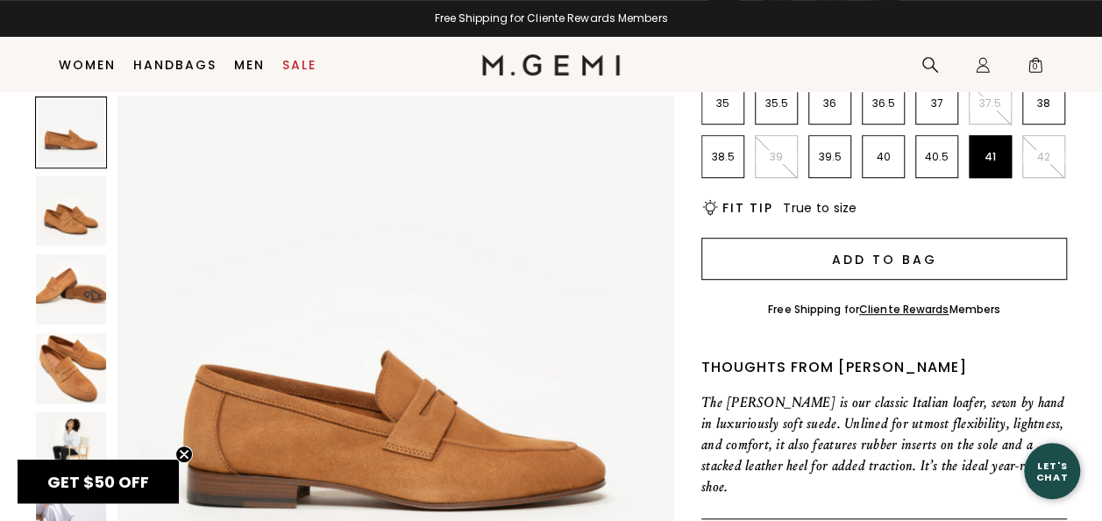
click at [784, 238] on button "Add to Bag" at bounding box center [885, 259] width 366 height 42
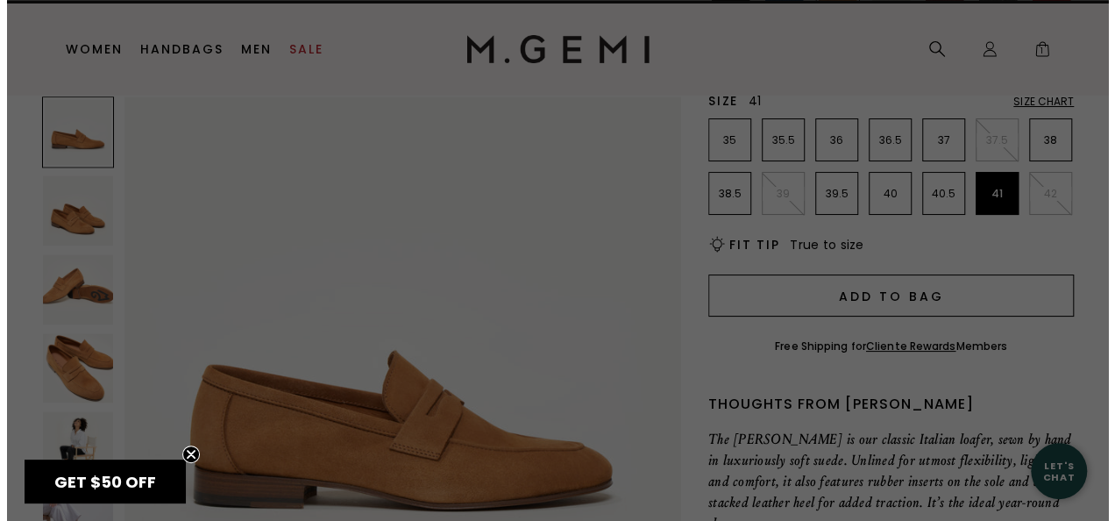
scroll to position [0, 0]
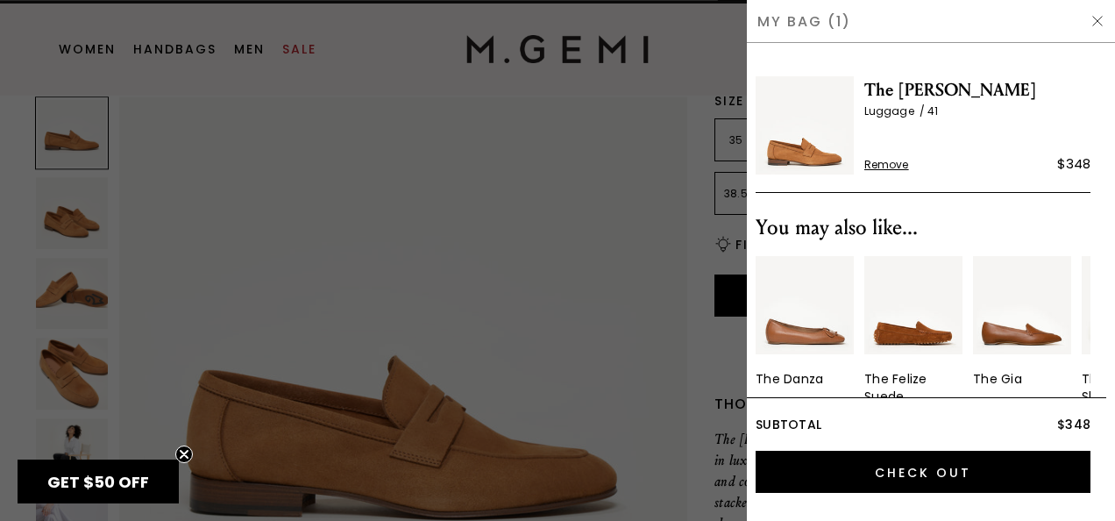
click at [146, 471] on span "GET $50 OFF" at bounding box center [98, 482] width 102 height 22
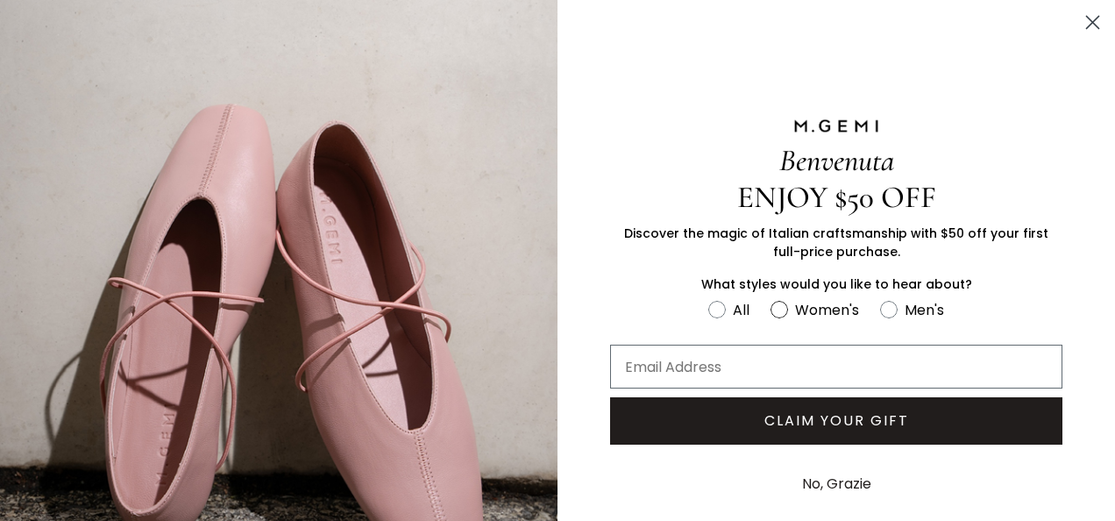
click at [781, 304] on label "Women's" at bounding box center [826, 312] width 110 height 29
click at [709, 298] on input "Women's" at bounding box center [708, 297] width 1 height 1
radio input "true"
click at [761, 354] on input "Email Address" at bounding box center [836, 367] width 452 height 44
click at [744, 361] on input "Email Address" at bounding box center [836, 367] width 452 height 44
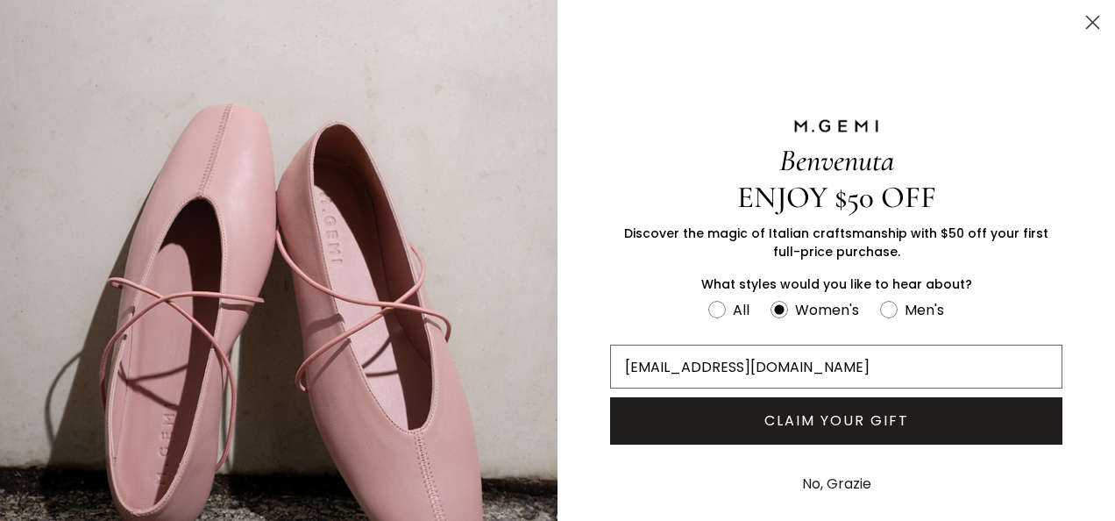
type input "meeralaxmi@yahoo.com"
click at [719, 420] on button "CLAIM YOUR GIFT" at bounding box center [836, 420] width 452 height 47
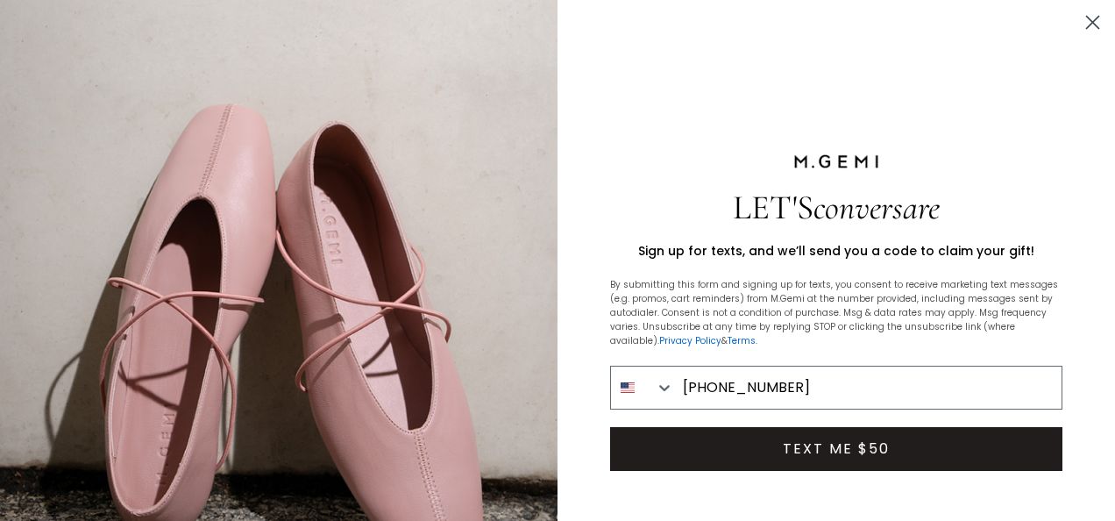
type input "646-831-1563"
click at [752, 451] on button "TEXT ME $50" at bounding box center [836, 449] width 452 height 44
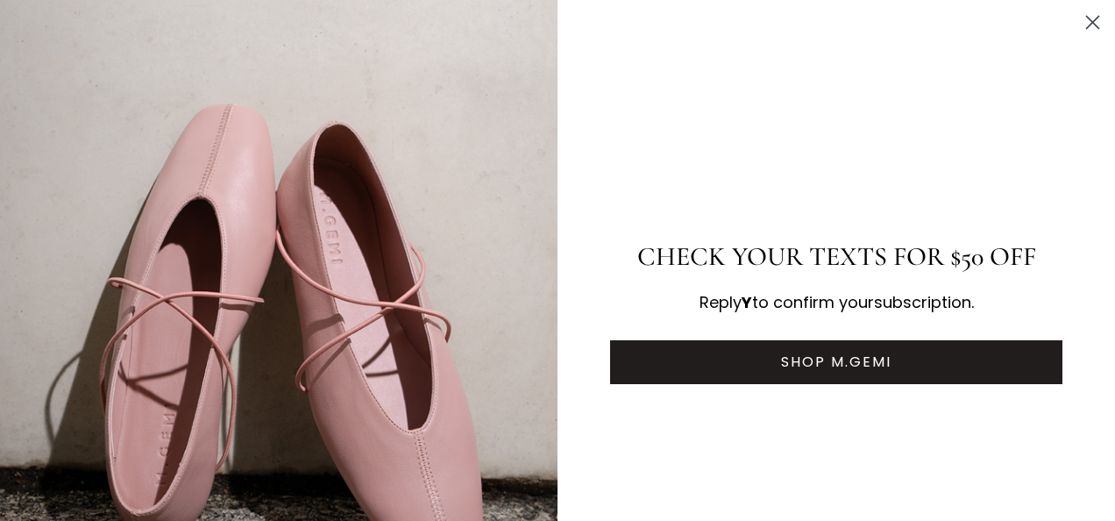
click at [767, 352] on button "SHOP M.GEMI" at bounding box center [836, 362] width 452 height 44
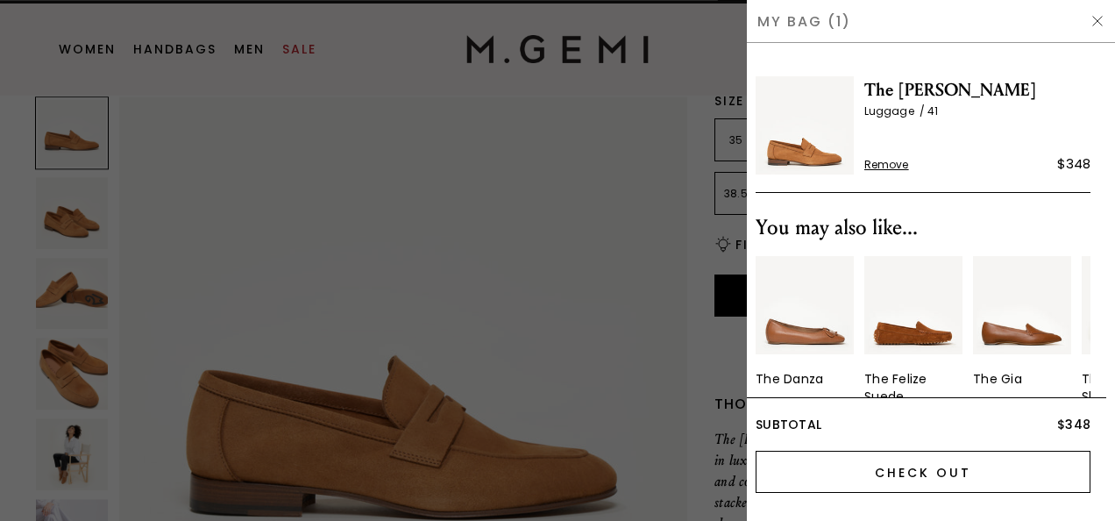
click at [886, 474] on input "Check Out" at bounding box center [923, 472] width 335 height 42
